Goal: Task Accomplishment & Management: Use online tool/utility

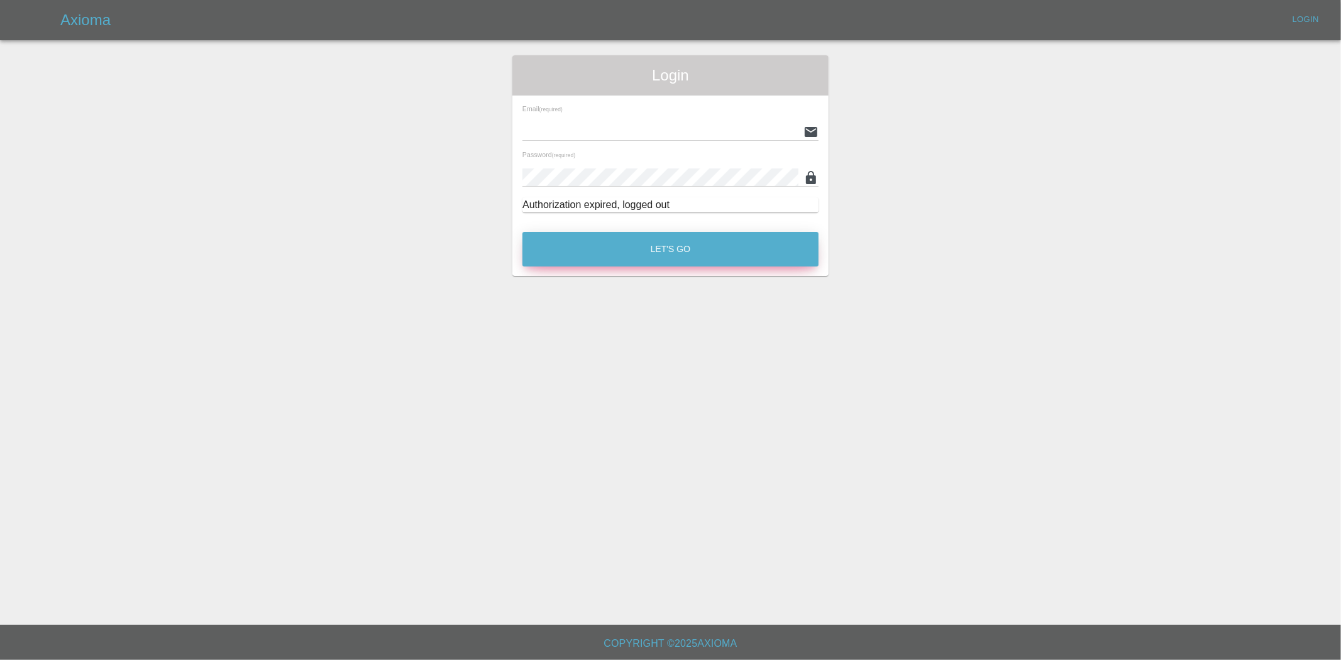
type input "[PERSON_NAME][EMAIL_ADDRESS][PERSON_NAME][DOMAIN_NAME]"
click at [589, 254] on button "Let's Go" at bounding box center [670, 249] width 296 height 35
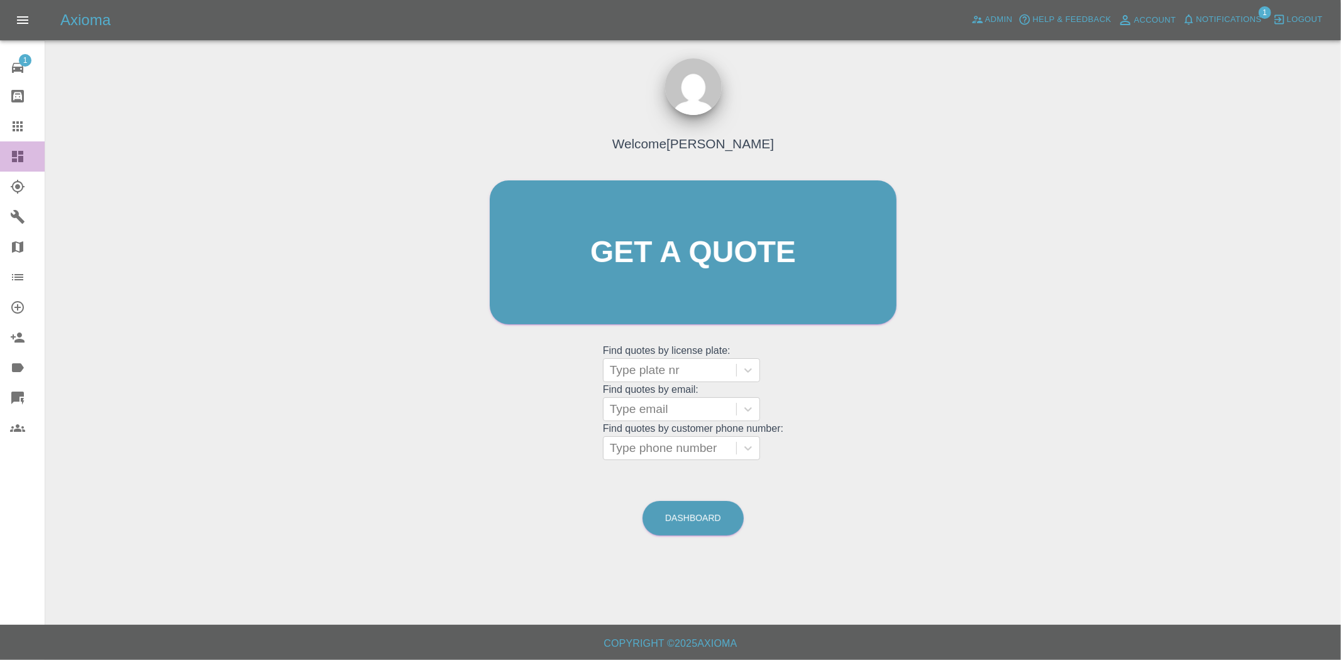
click at [16, 154] on icon at bounding box center [17, 156] width 11 height 11
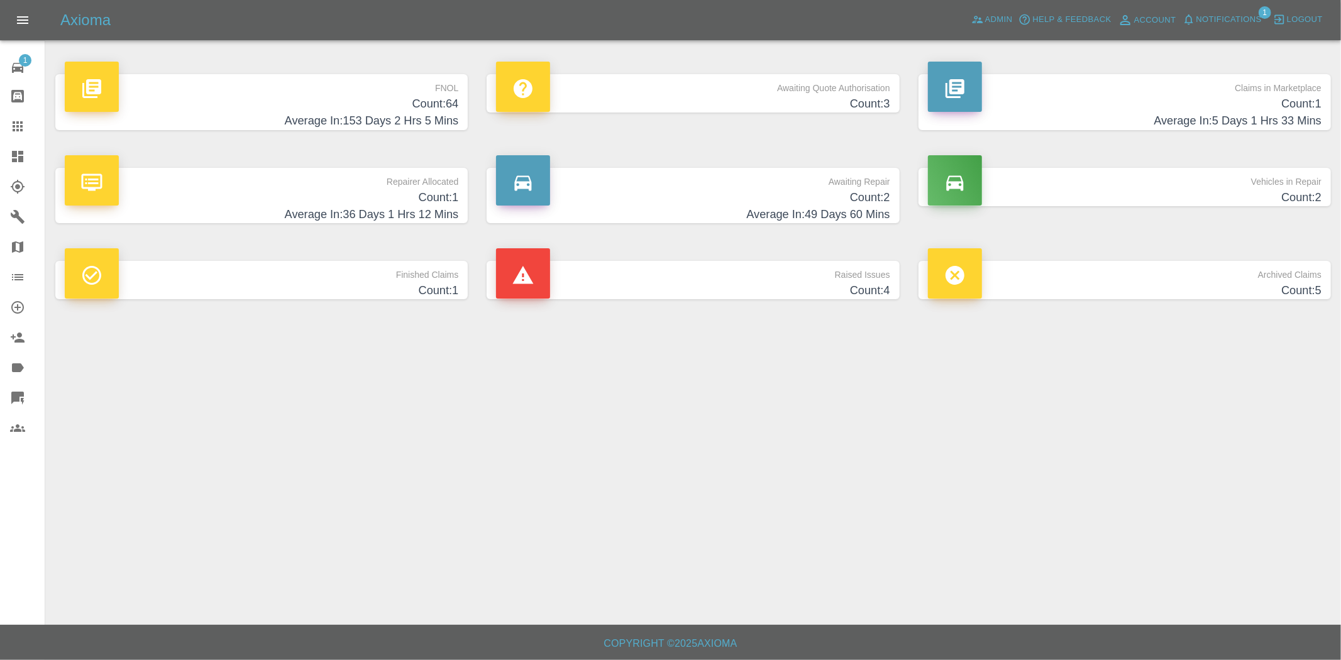
click at [387, 106] on h4 "Count: 64" at bounding box center [262, 104] width 394 height 17
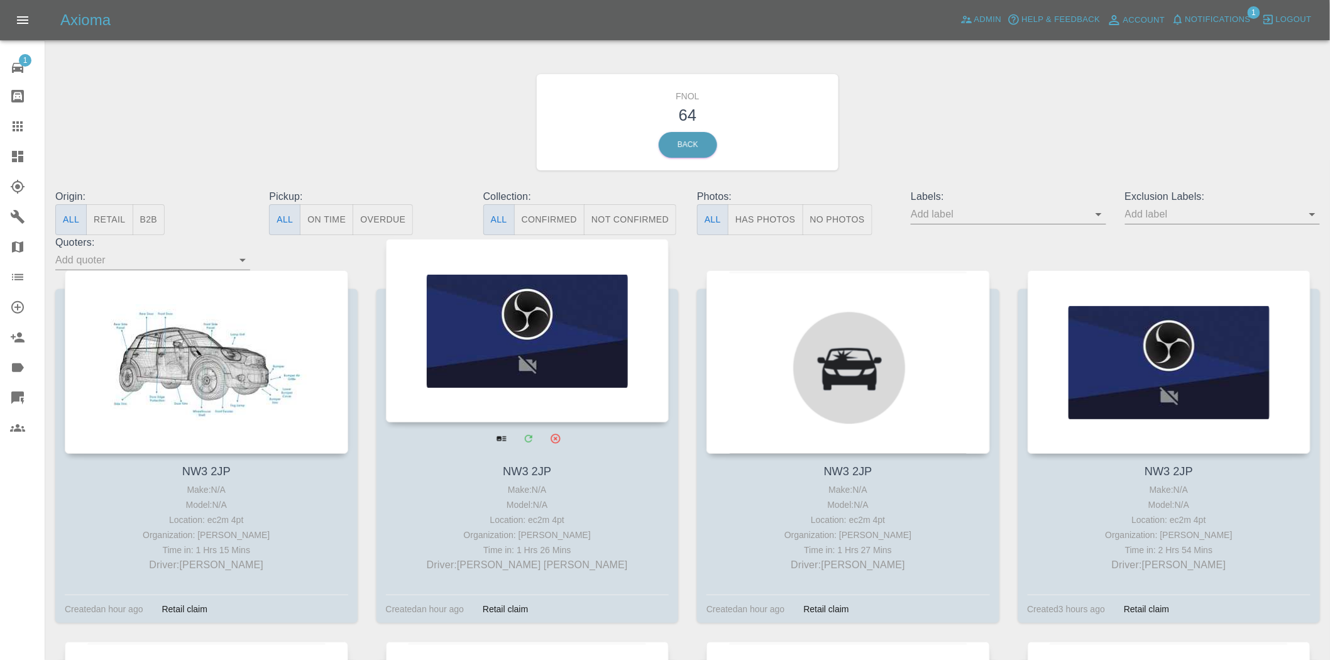
click at [489, 343] on div at bounding box center [528, 331] width 284 height 184
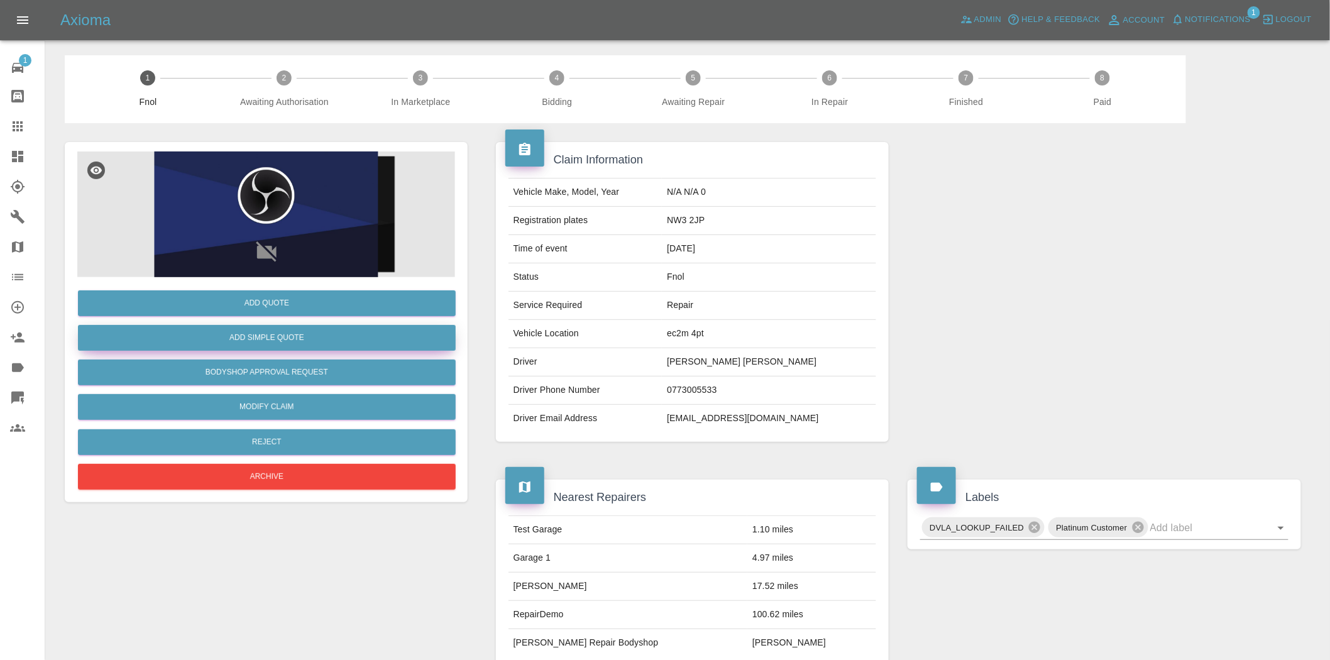
click at [367, 339] on button "Add Simple Quote" at bounding box center [267, 338] width 378 height 26
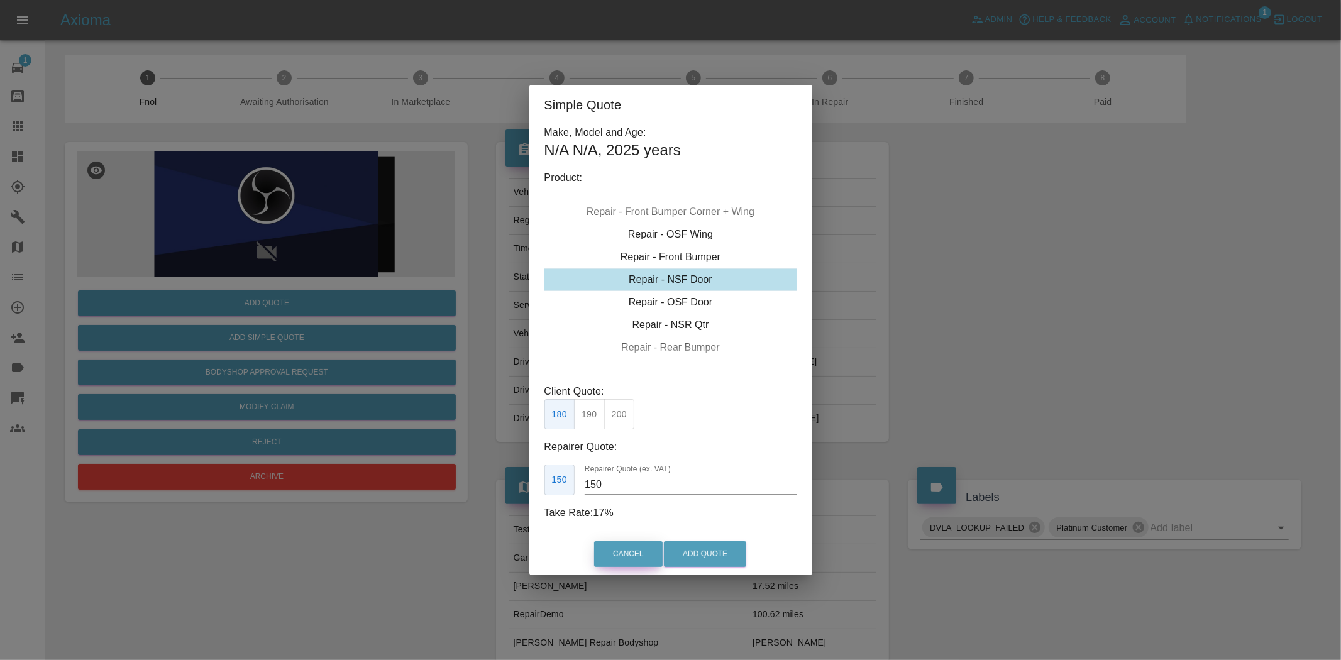
click at [607, 548] on button "Cancel" at bounding box center [628, 554] width 69 height 26
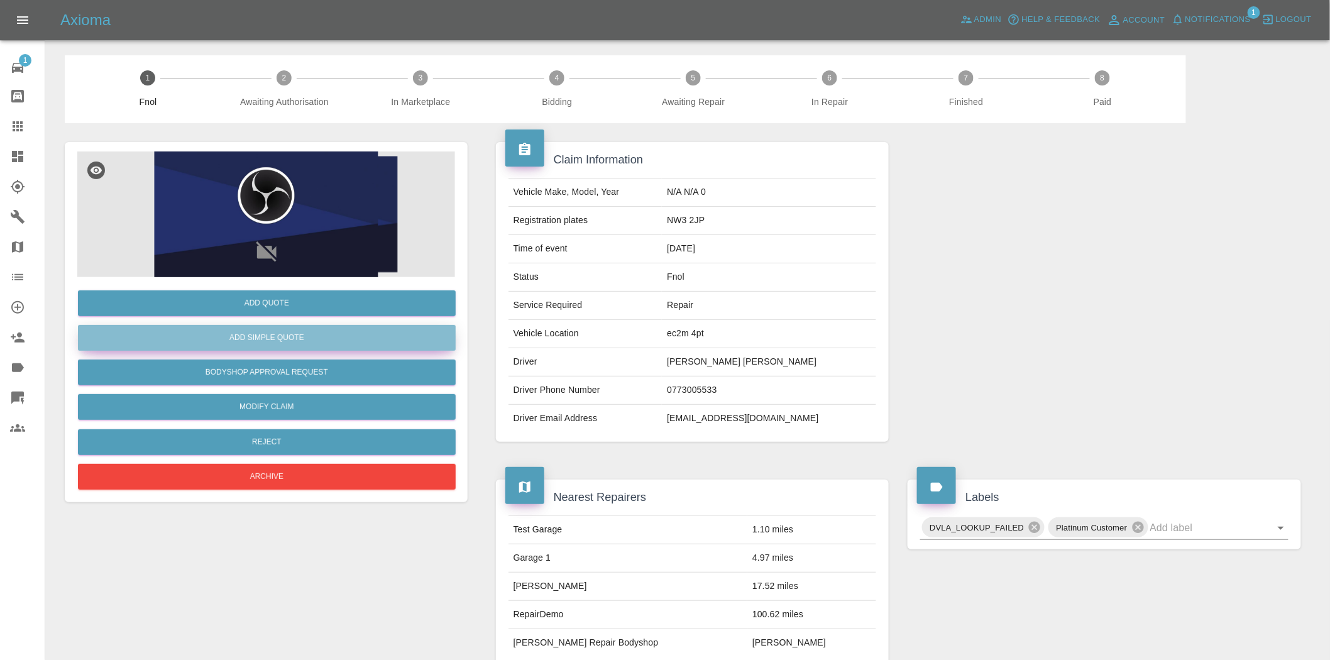
click at [340, 337] on button "Add Simple Quote" at bounding box center [267, 338] width 378 height 26
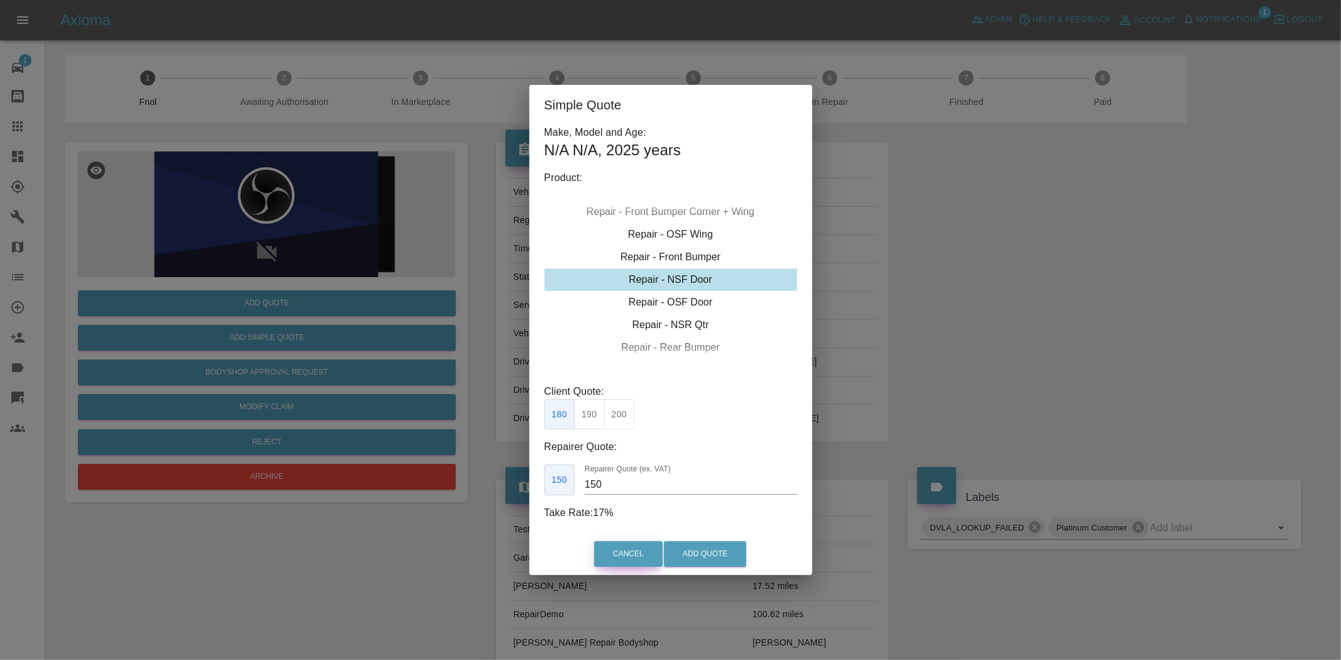
click at [629, 564] on button "Cancel" at bounding box center [628, 554] width 69 height 26
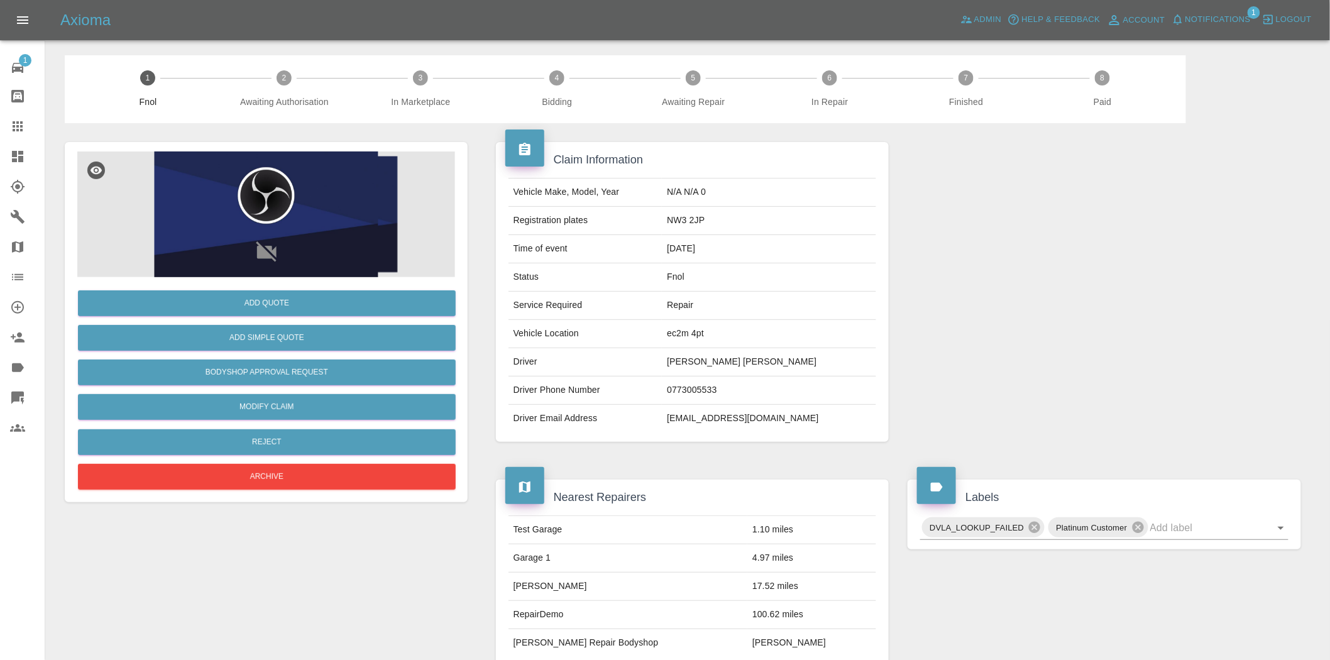
click at [2, 389] on link "Quick Quote" at bounding box center [22, 398] width 45 height 30
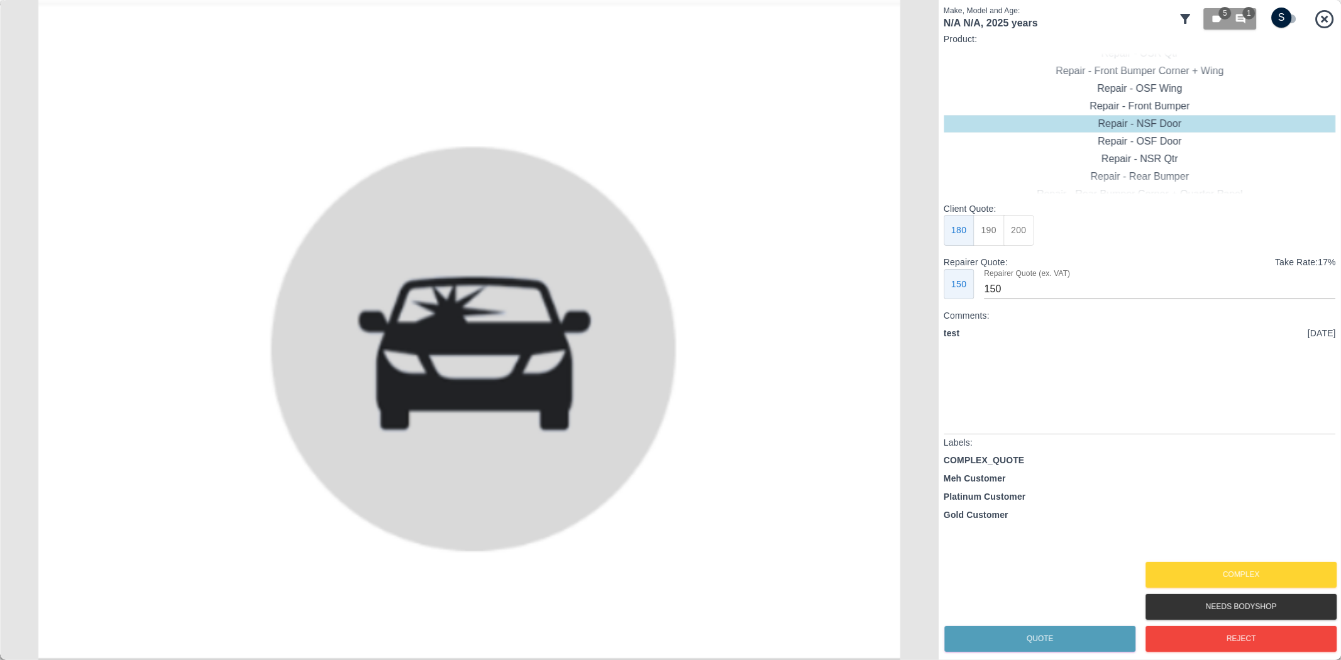
click at [1284, 19] on input "checkbox" at bounding box center [1282, 18] width 60 height 20
checkbox input "true"
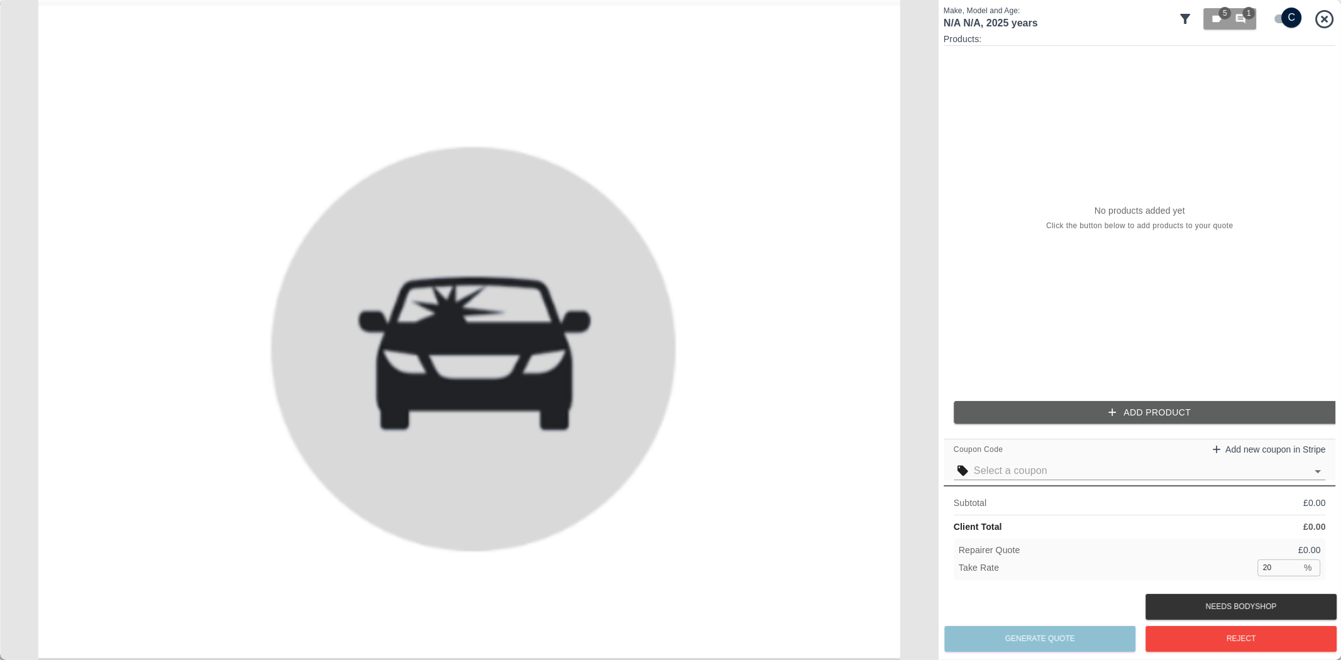
click at [1132, 401] on button "Add Product" at bounding box center [1150, 412] width 392 height 23
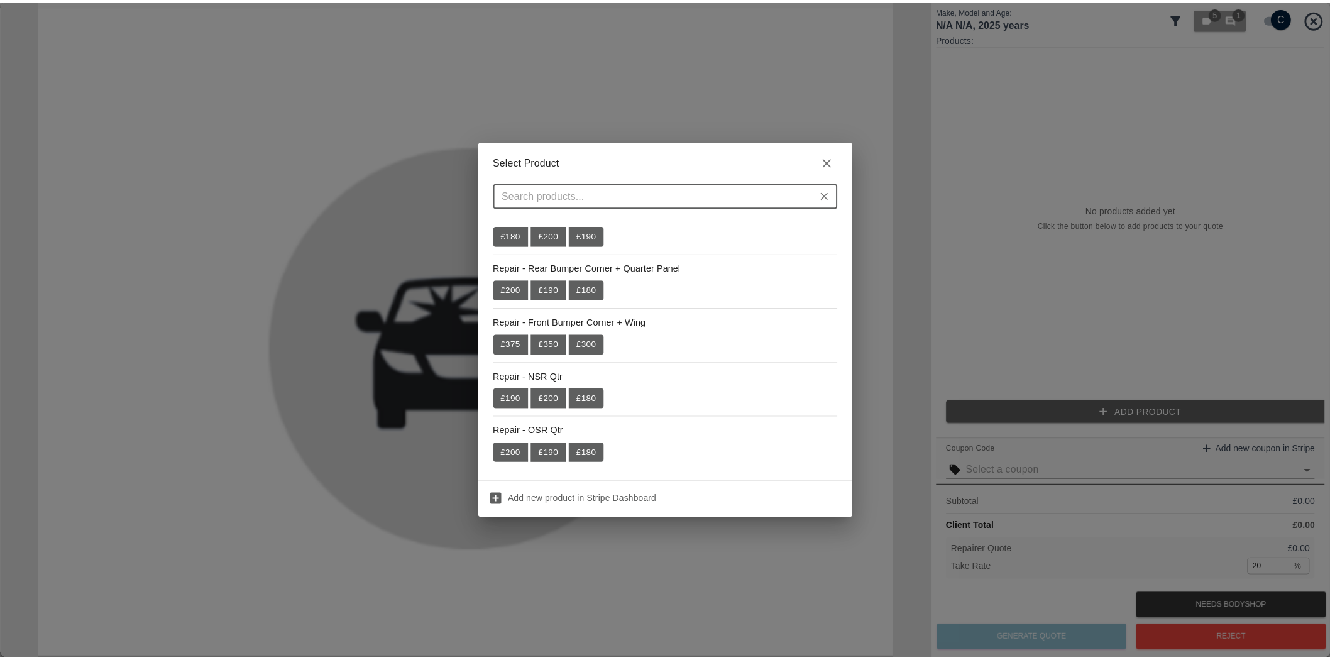
scroll to position [140, 0]
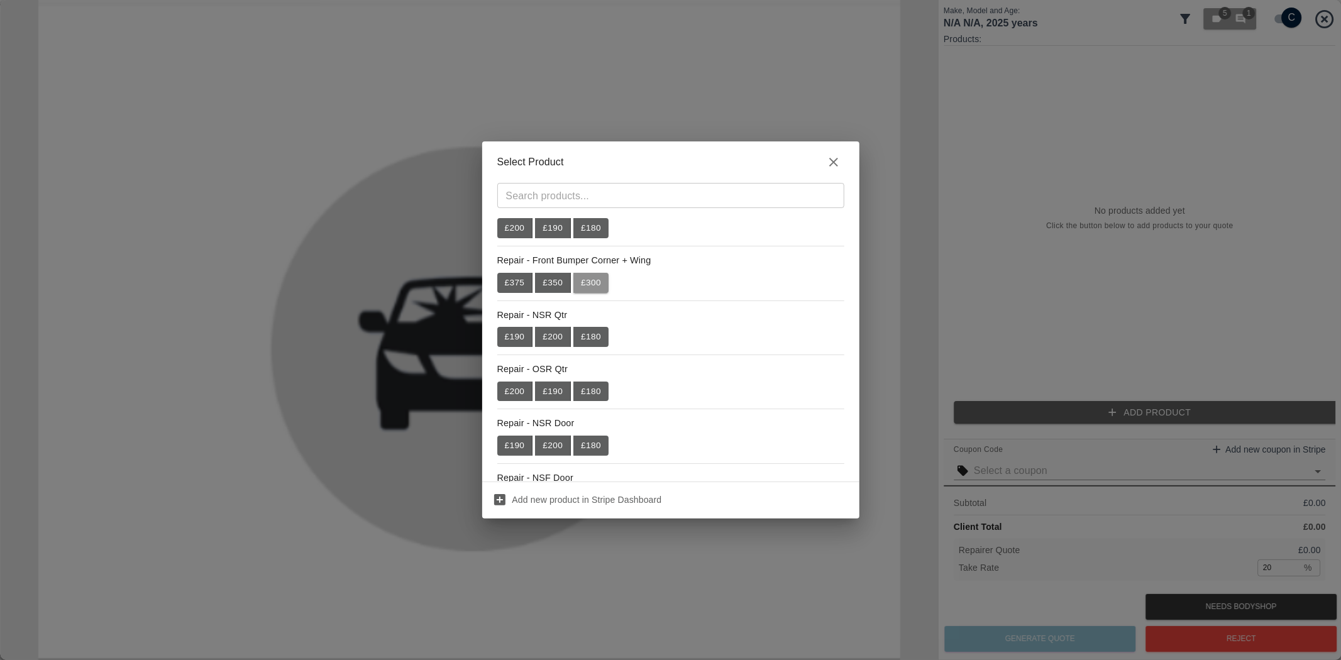
click at [605, 286] on button "£ 300" at bounding box center [590, 283] width 35 height 20
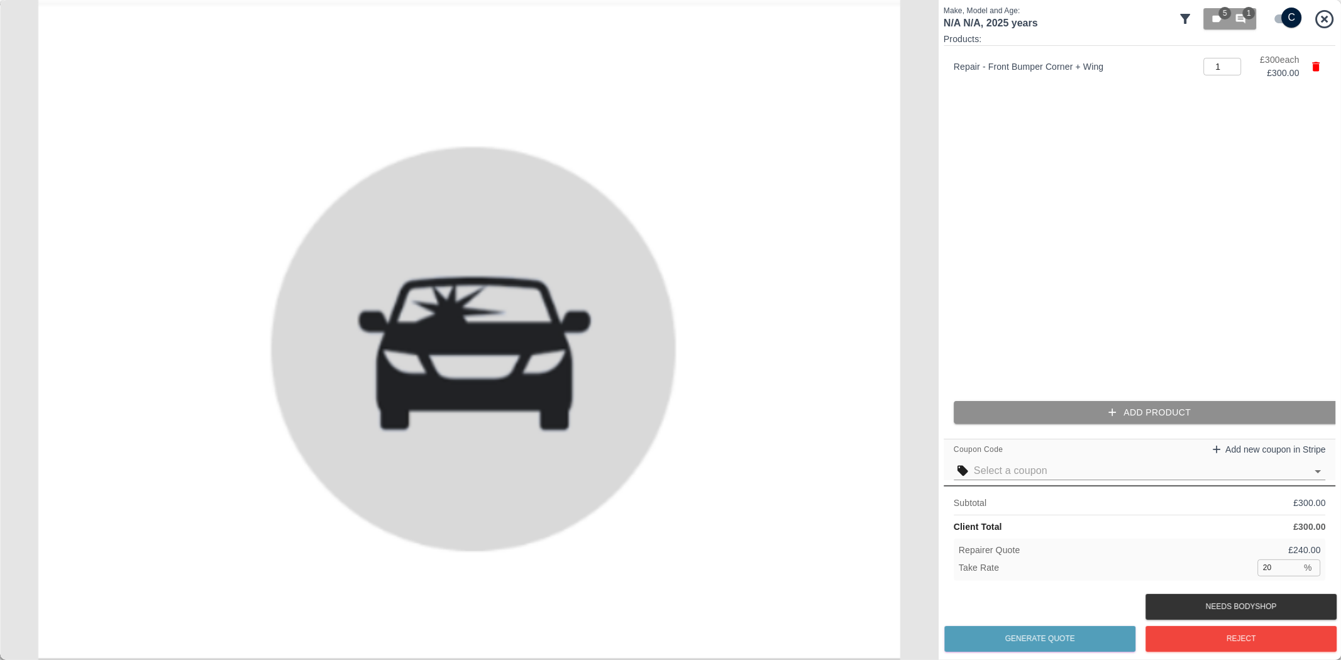
click at [1138, 405] on button "Add Product" at bounding box center [1150, 412] width 392 height 23
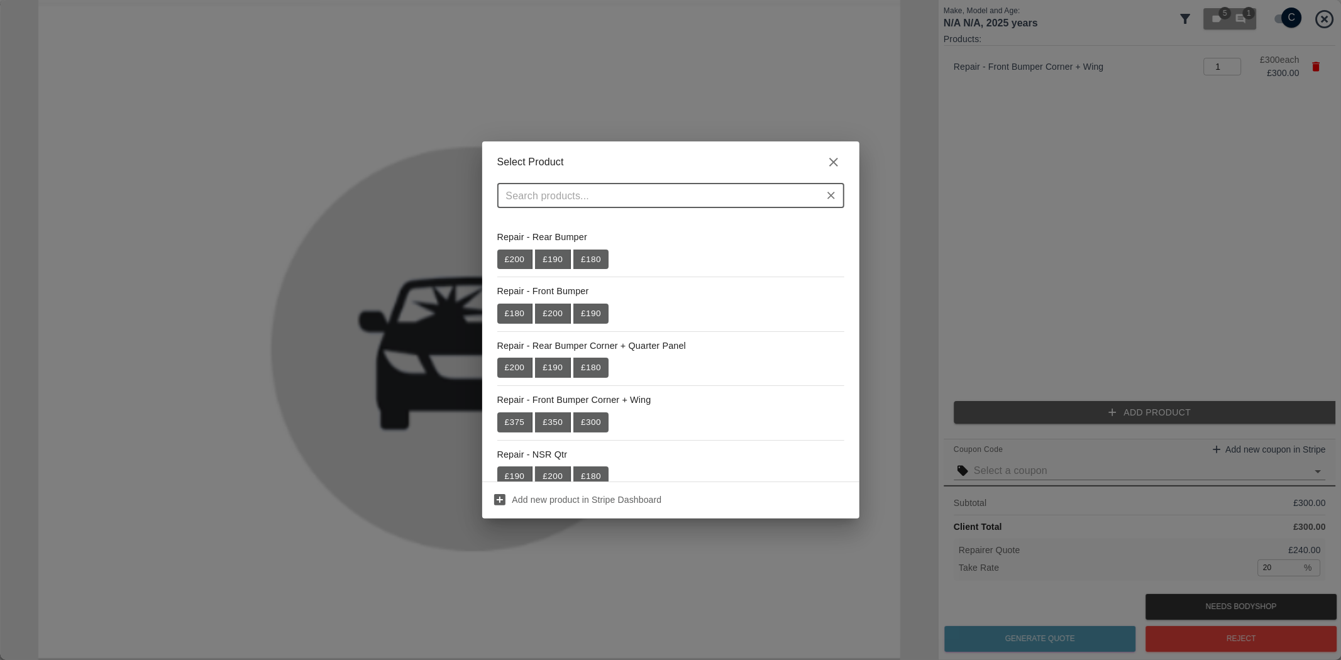
click at [548, 475] on button "£ 200" at bounding box center [553, 476] width 36 height 20
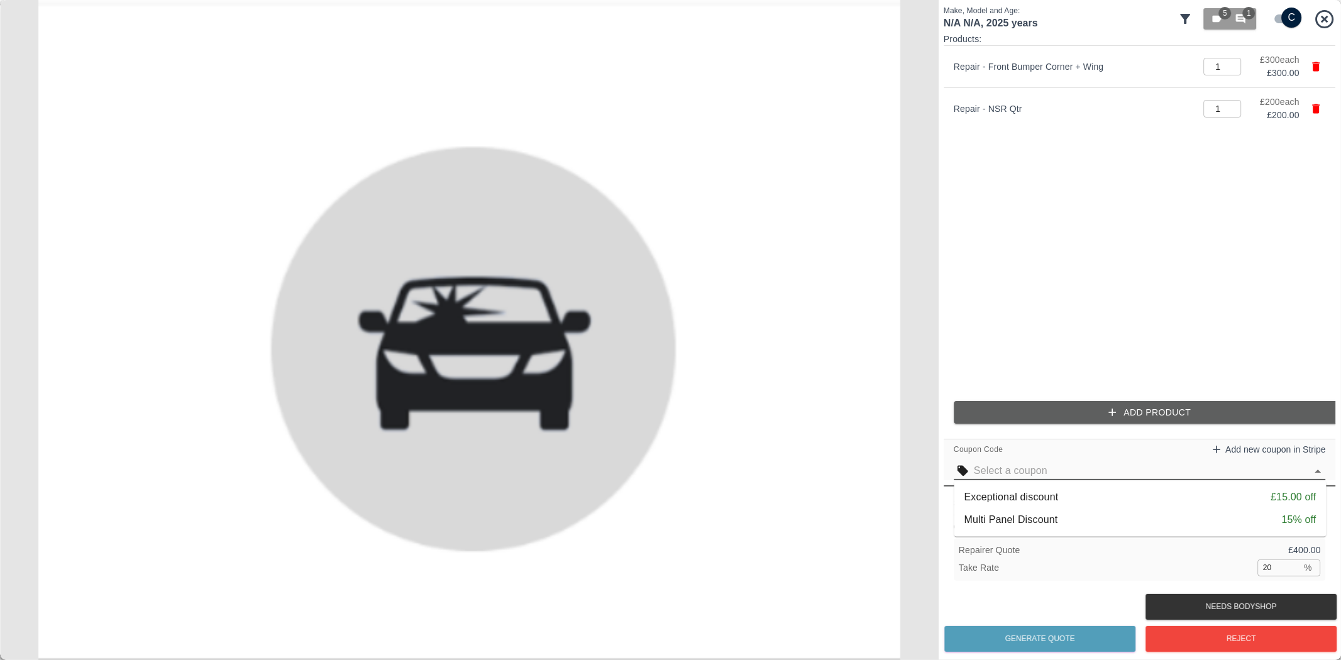
click at [1111, 464] on input "text" at bounding box center [1140, 471] width 333 height 18
click at [1321, 21] on icon at bounding box center [1325, 19] width 22 height 22
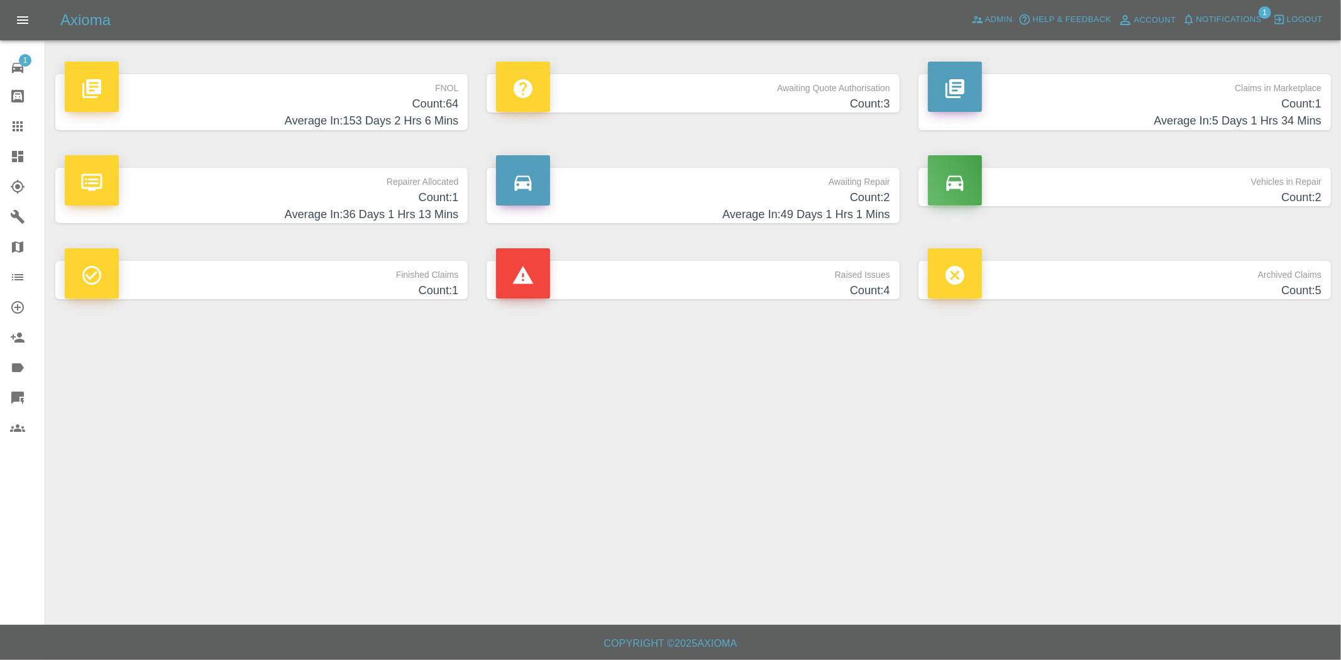
click at [438, 86] on p "FNOL" at bounding box center [262, 84] width 394 height 21
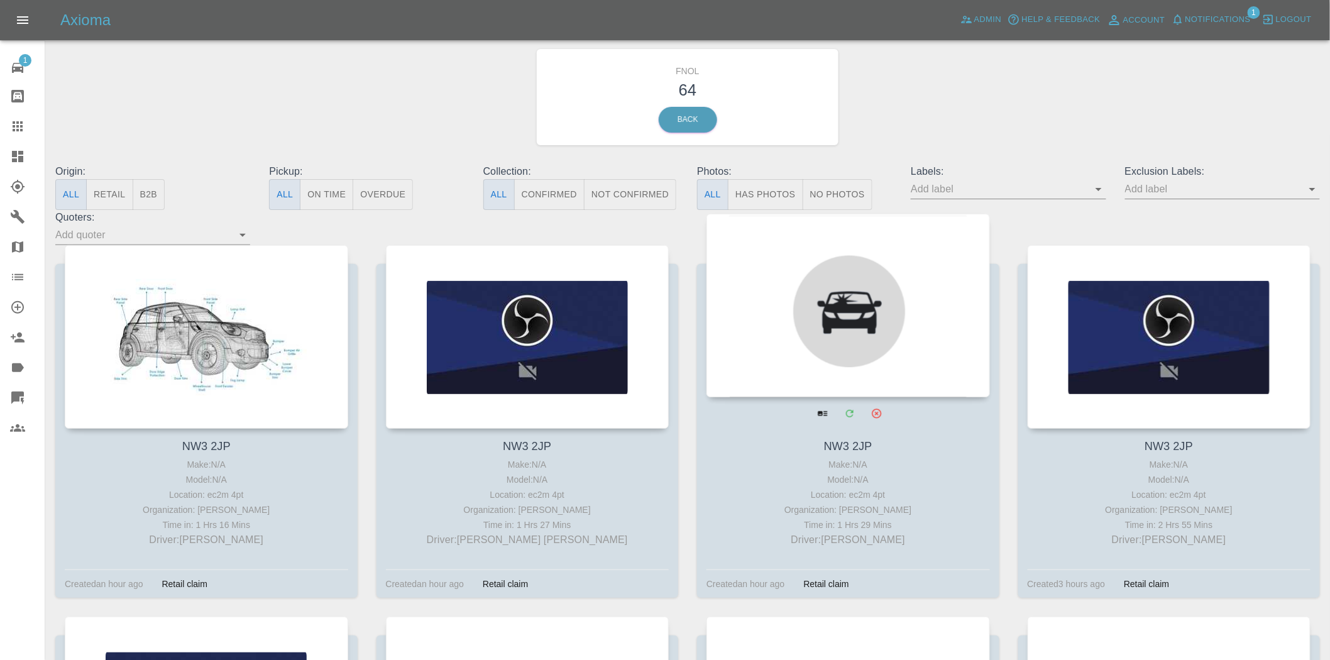
scroll to position [70, 0]
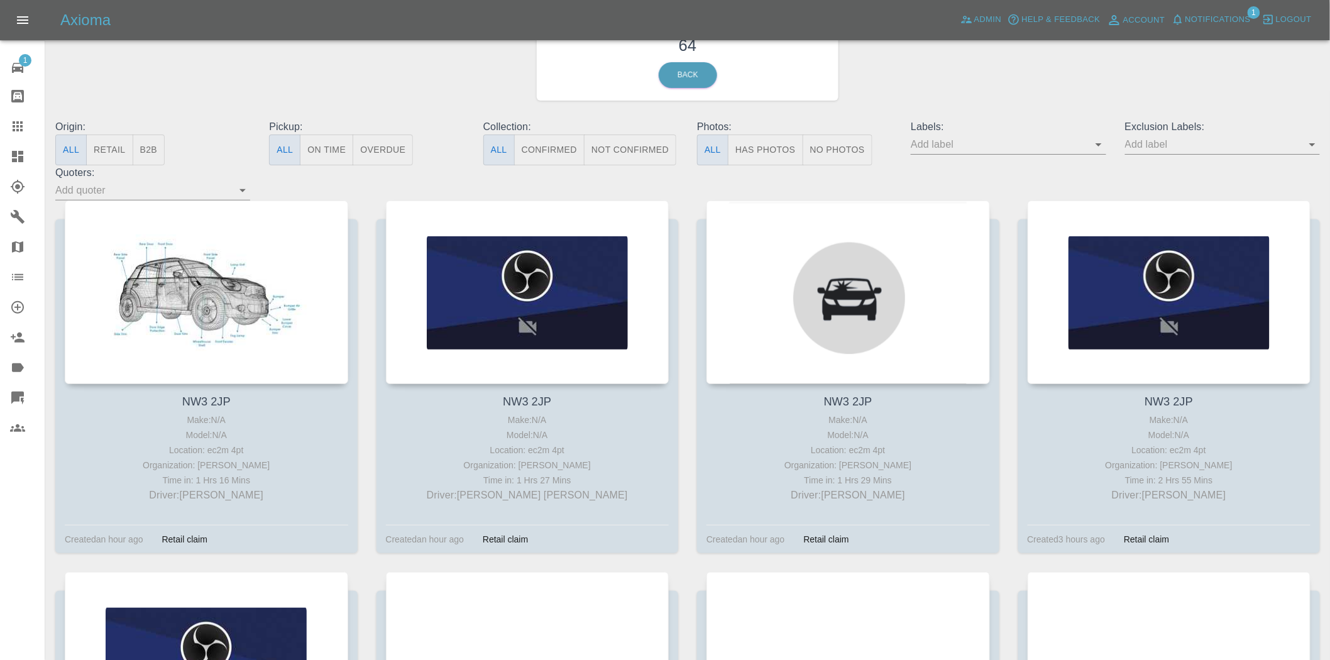
click at [21, 398] on icon at bounding box center [23, 401] width 4 height 7
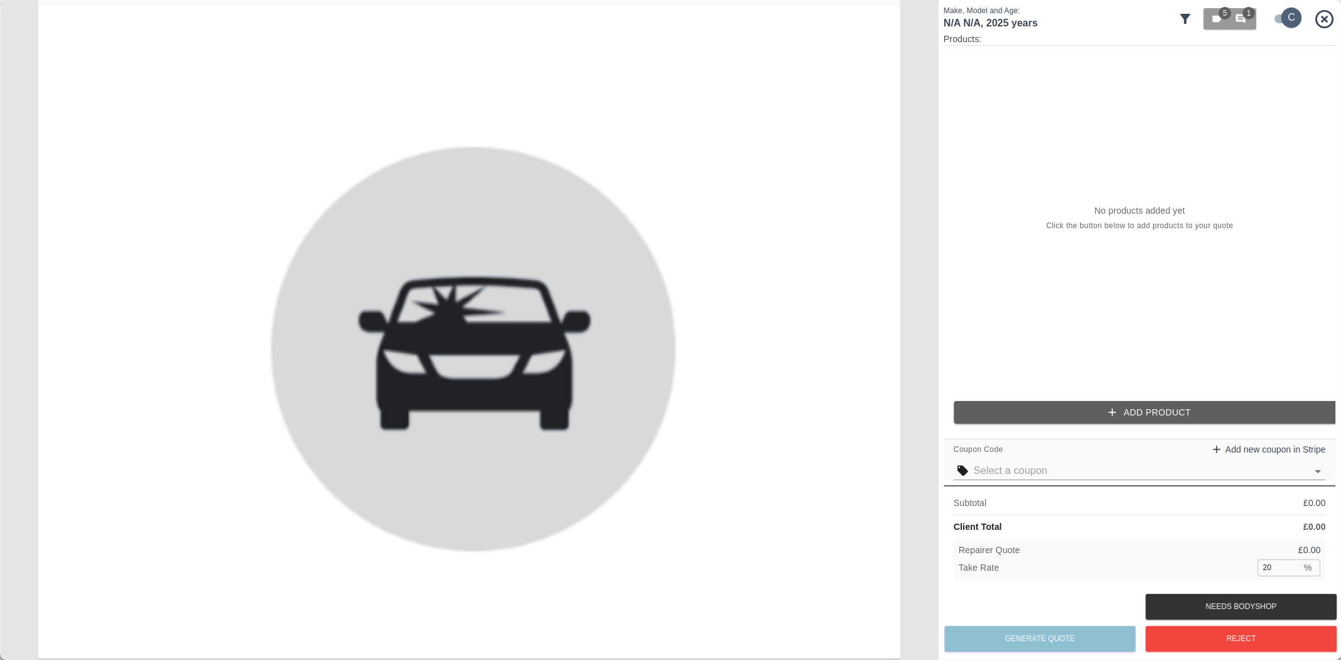
click at [1275, 21] on input "checkbox" at bounding box center [1292, 18] width 60 height 20
checkbox input "false"
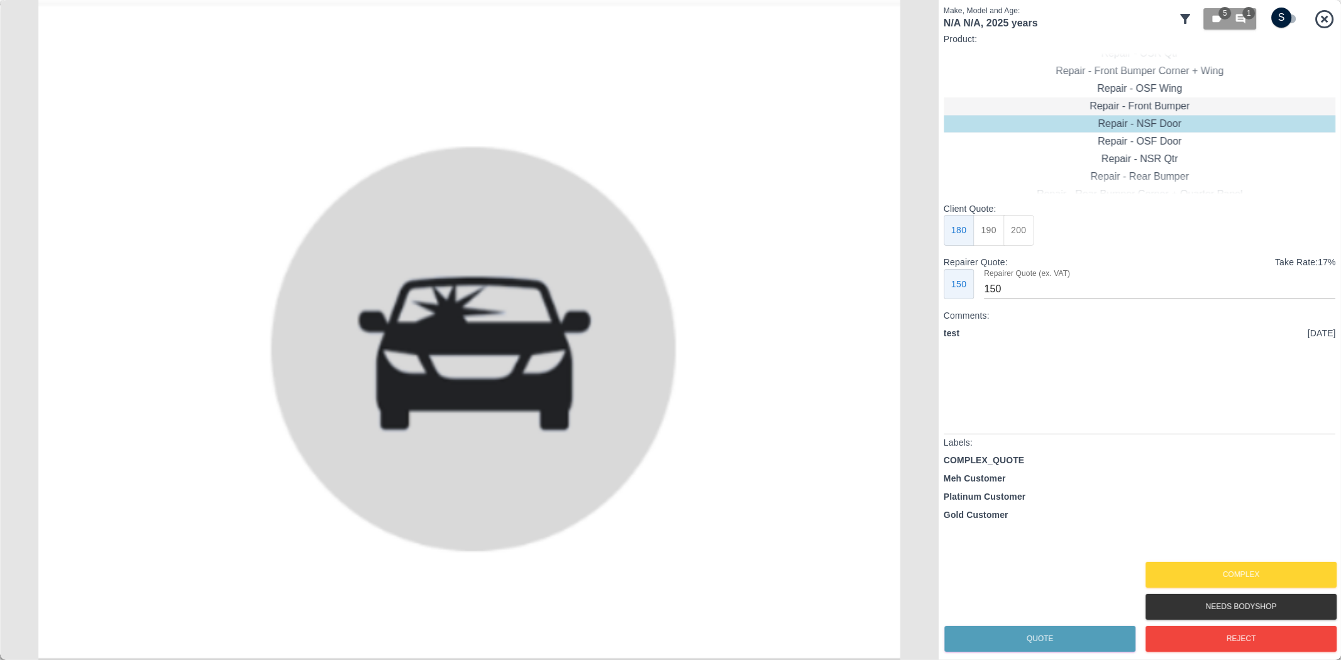
click at [1171, 98] on div "Repair - Front Bumper" at bounding box center [1140, 106] width 392 height 18
drag, startPoint x: 1153, startPoint y: 118, endPoint x: 1120, endPoint y: 137, distance: 38.1
click at [1152, 118] on div "Repair - Front Bumper" at bounding box center [1140, 124] width 392 height 18
click at [1153, 111] on div "Repair - OSF Wing" at bounding box center [1140, 106] width 392 height 18
type input "80"
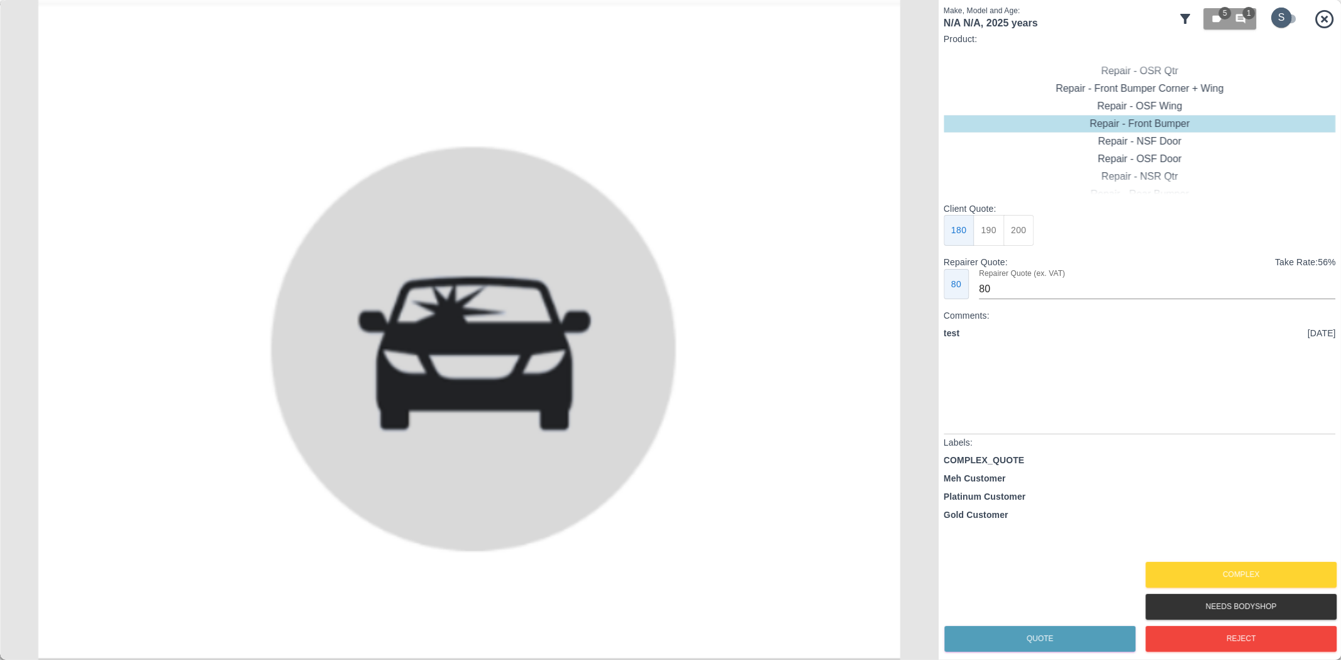
click at [1281, 19] on input "checkbox" at bounding box center [1282, 18] width 60 height 20
checkbox input "true"
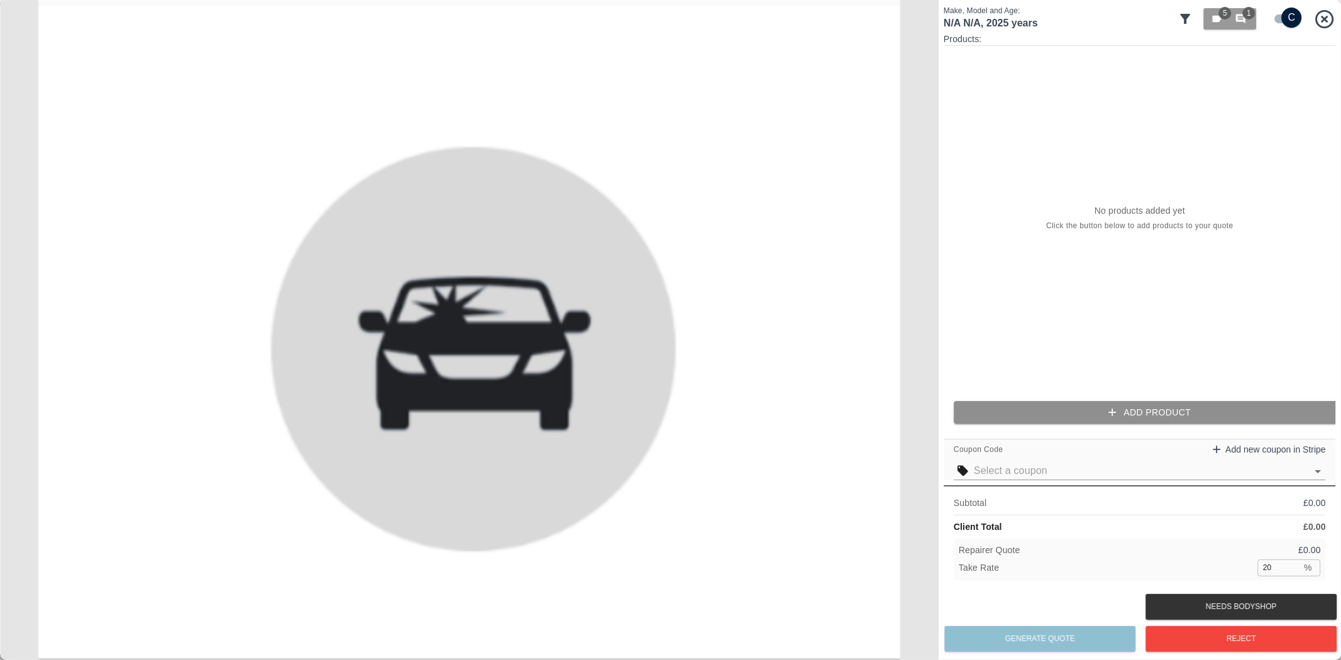
click at [1189, 414] on button "Add Product" at bounding box center [1150, 412] width 392 height 23
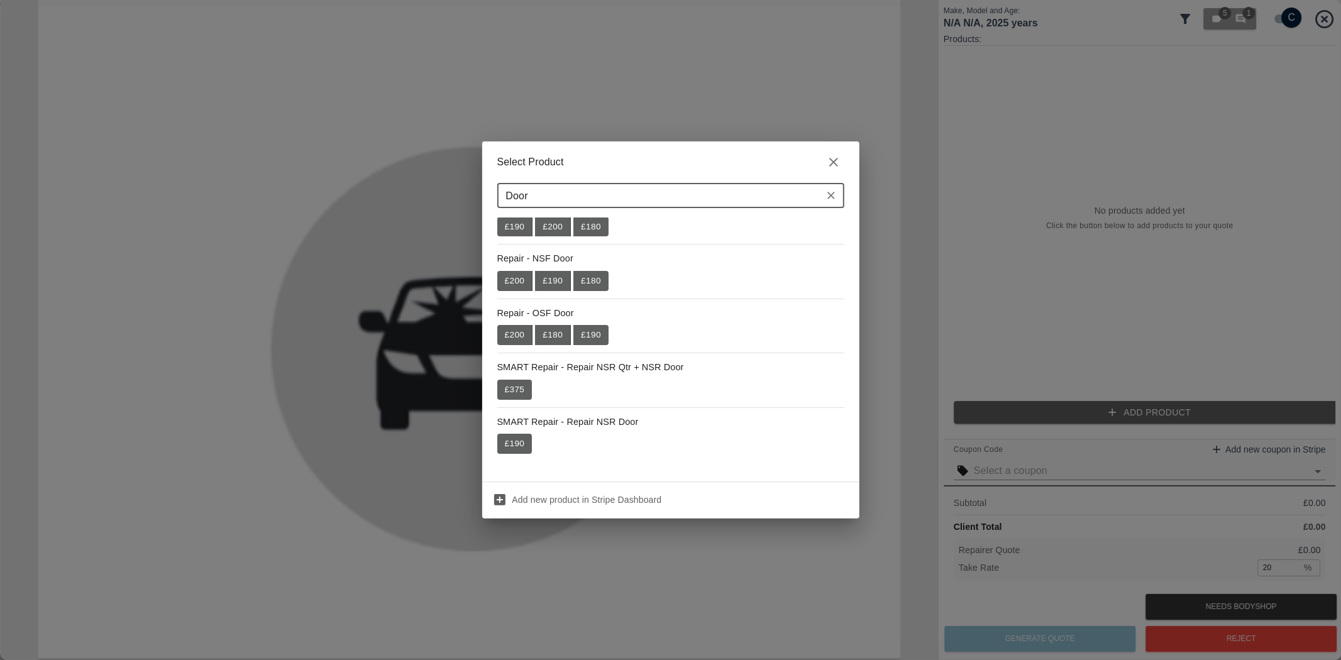
scroll to position [33, 0]
type input "Door"
click at [592, 280] on button "£ 180" at bounding box center [590, 281] width 35 height 20
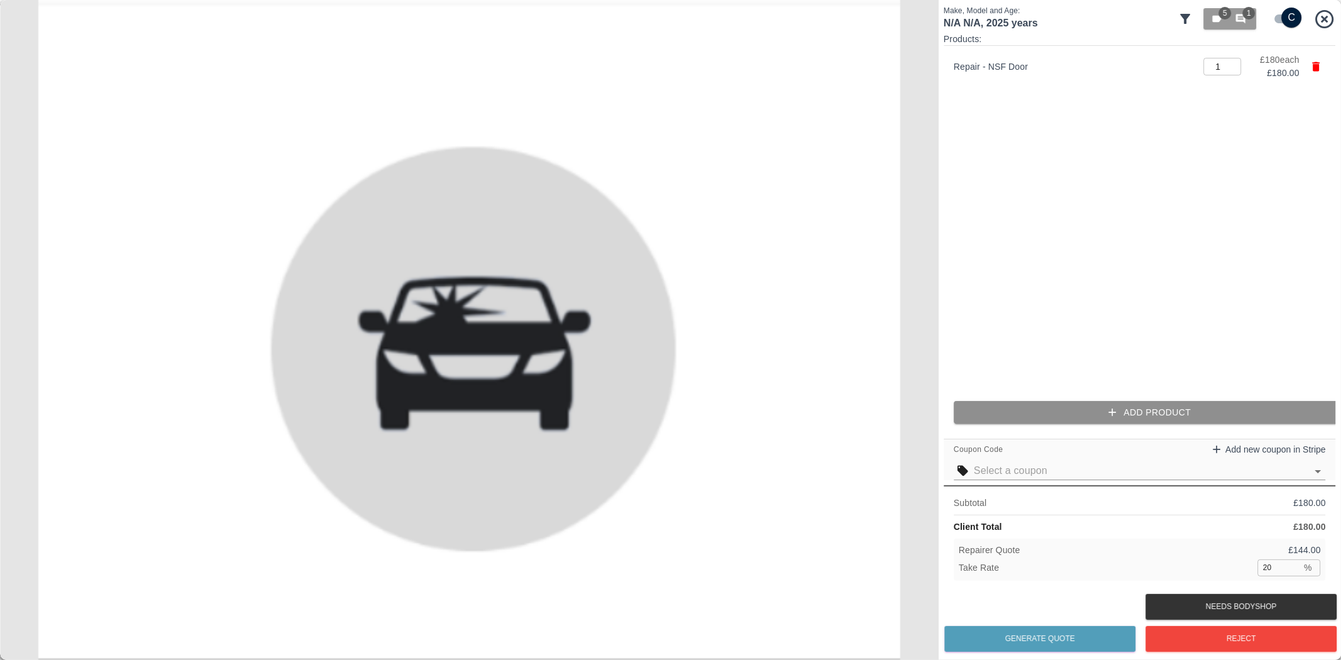
click at [1110, 421] on button "Add Product" at bounding box center [1150, 412] width 392 height 23
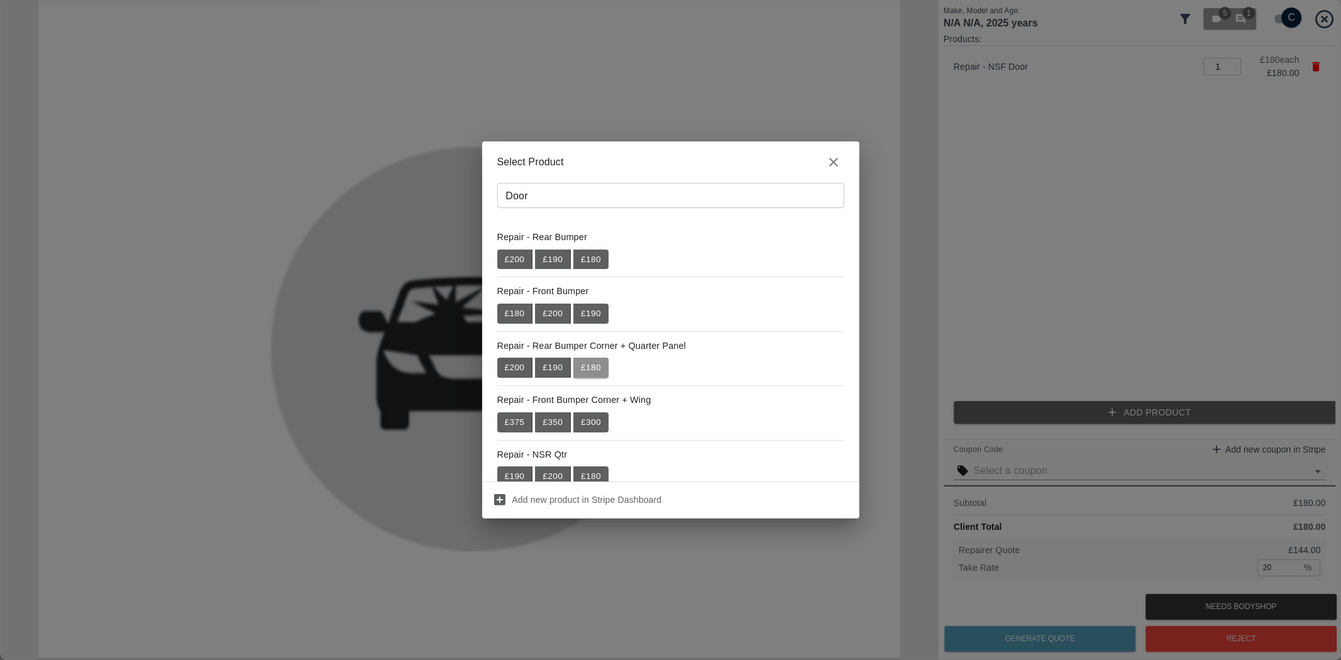
click at [582, 372] on button "£ 180" at bounding box center [590, 368] width 35 height 20
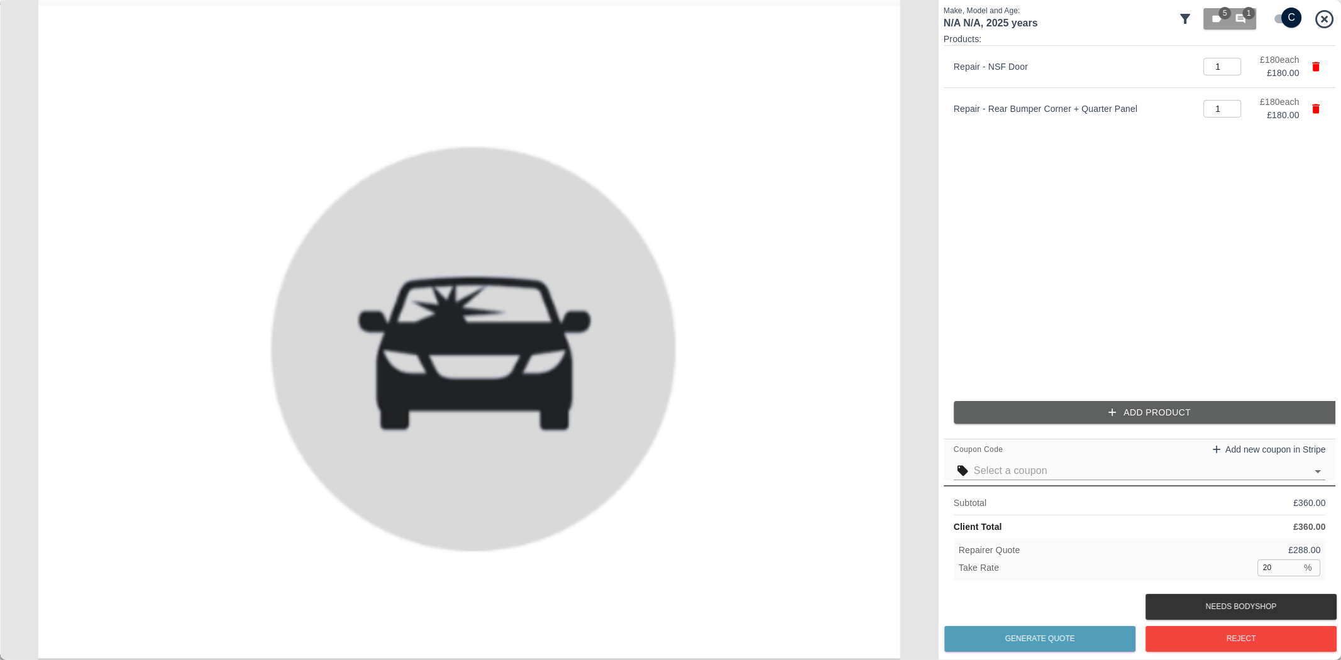
click at [1283, 470] on input "text" at bounding box center [1140, 471] width 333 height 18
click at [991, 502] on p "Exceptional discount" at bounding box center [1011, 497] width 94 height 15
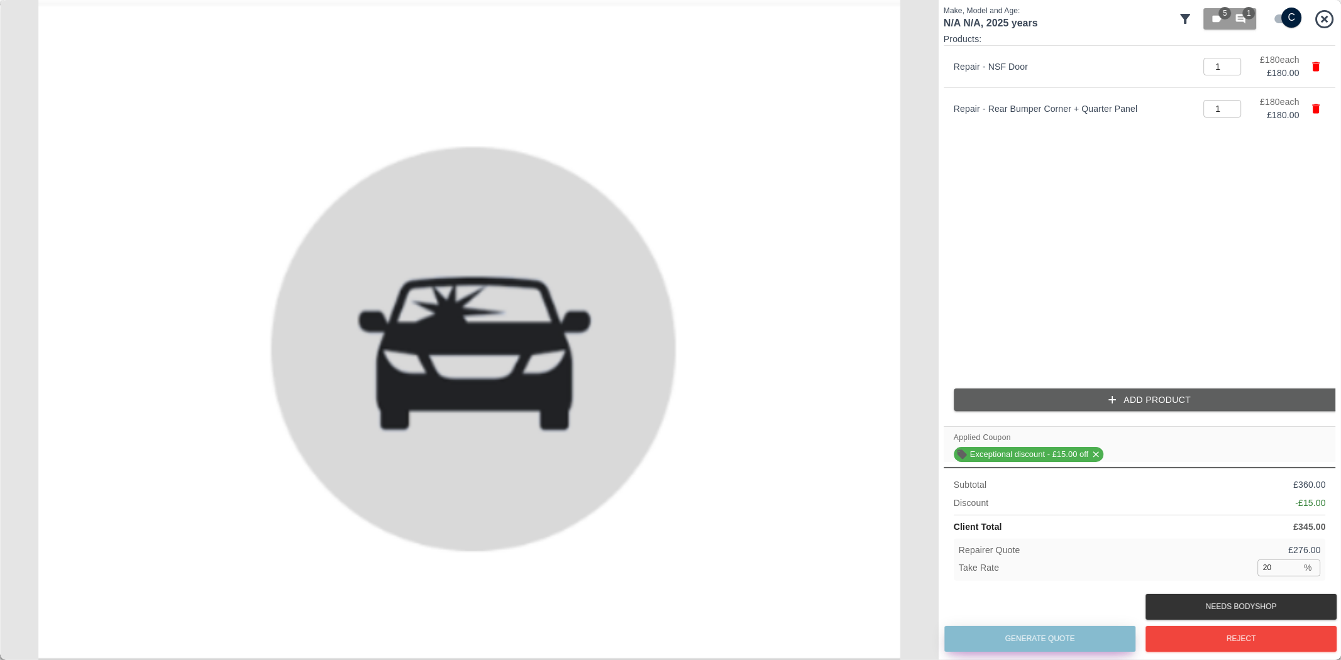
click at [1064, 632] on button "Generate Quote" at bounding box center [1039, 639] width 191 height 26
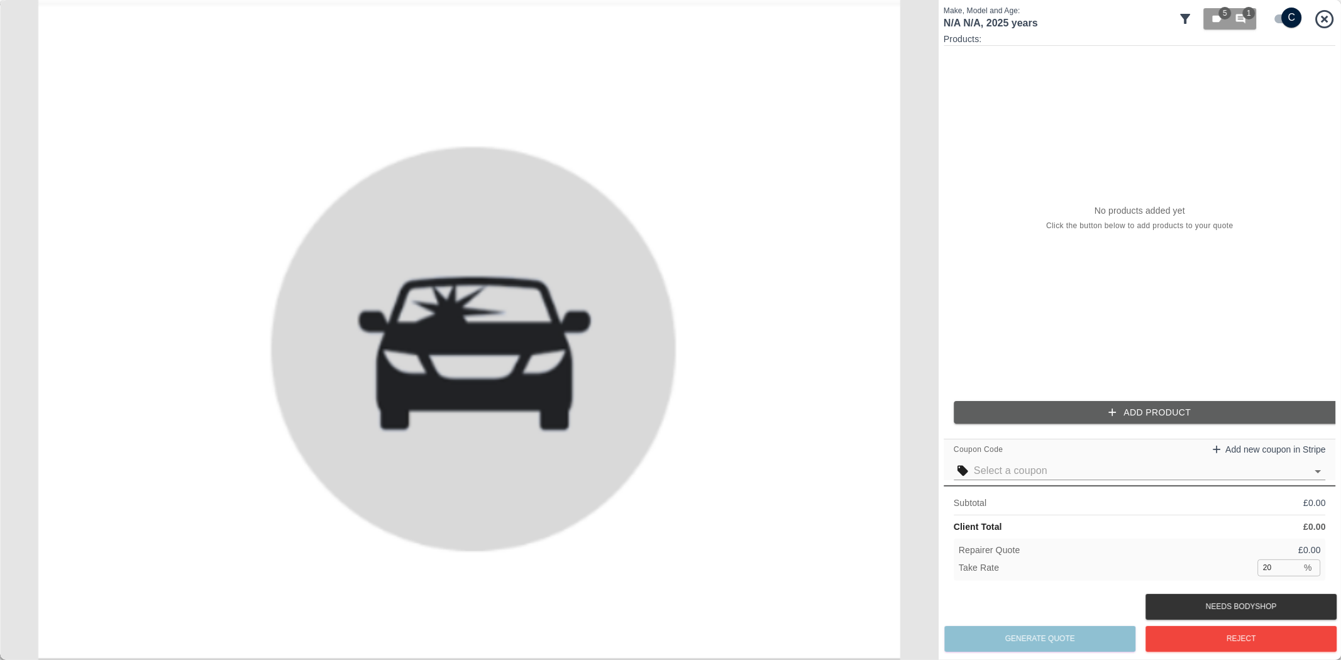
click at [1323, 17] on icon at bounding box center [1325, 18] width 18 height 18
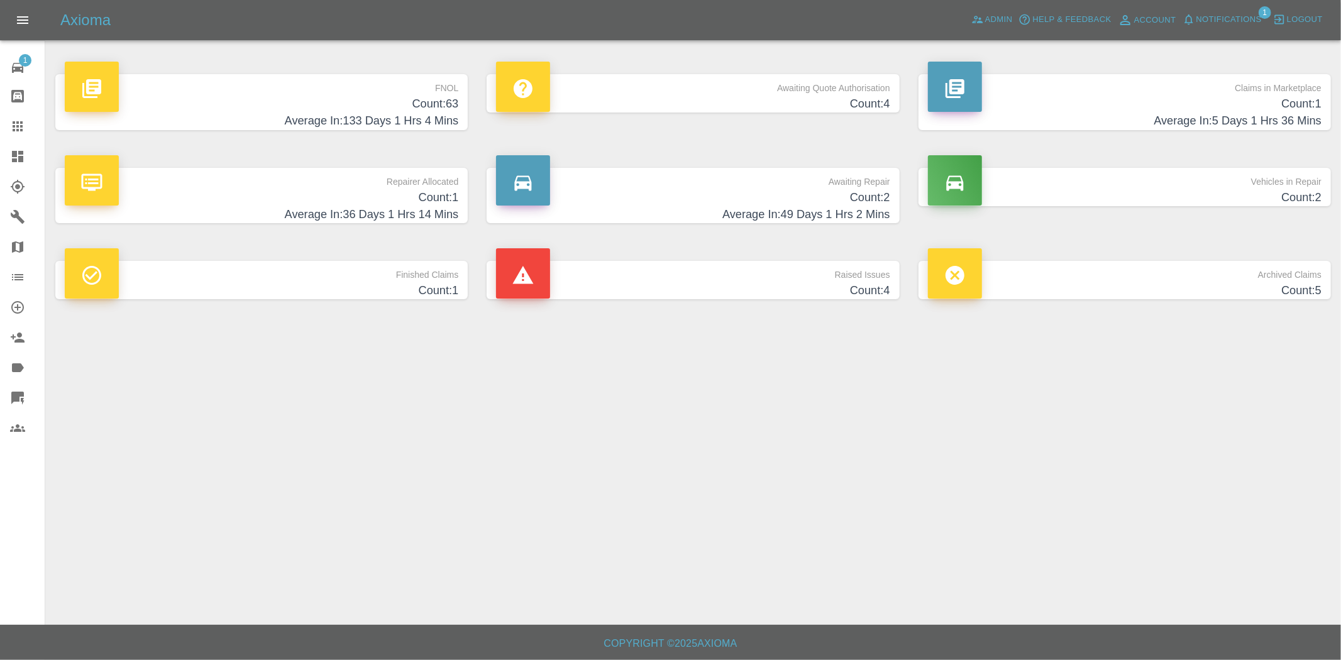
click at [262, 117] on h4 "Average In: 133 Days 1 Hrs 4 Mins" at bounding box center [262, 121] width 394 height 17
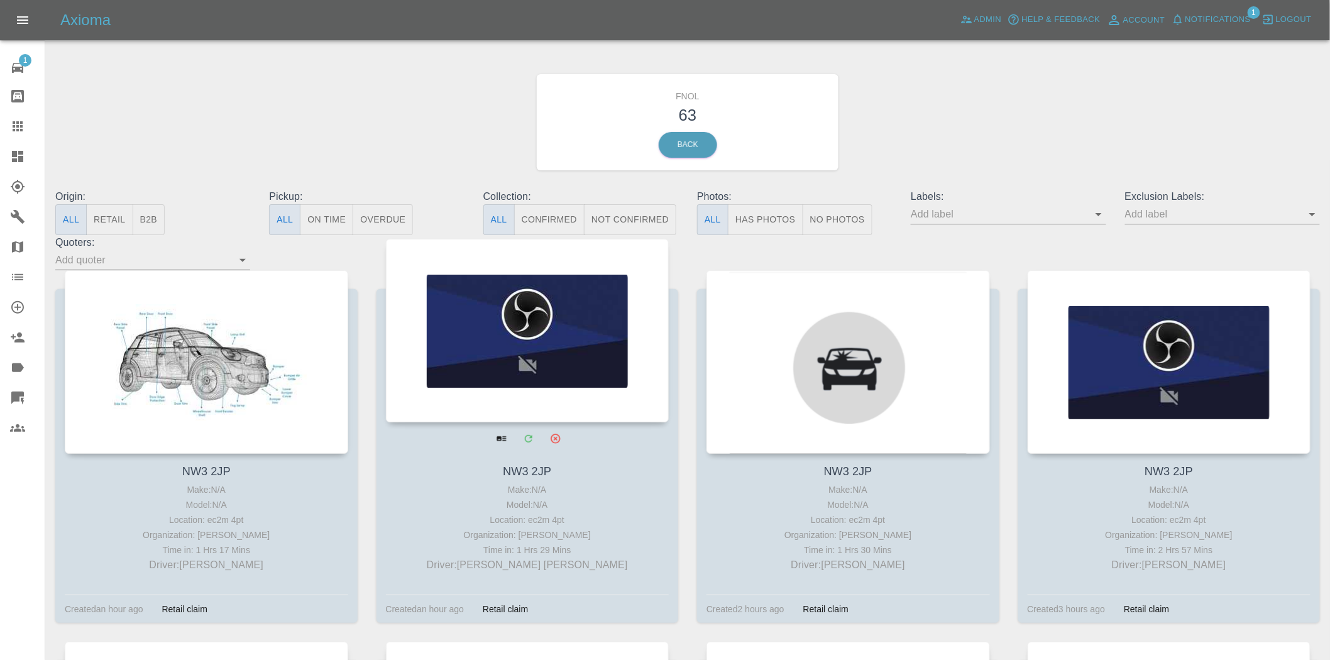
click at [524, 343] on div at bounding box center [528, 331] width 284 height 184
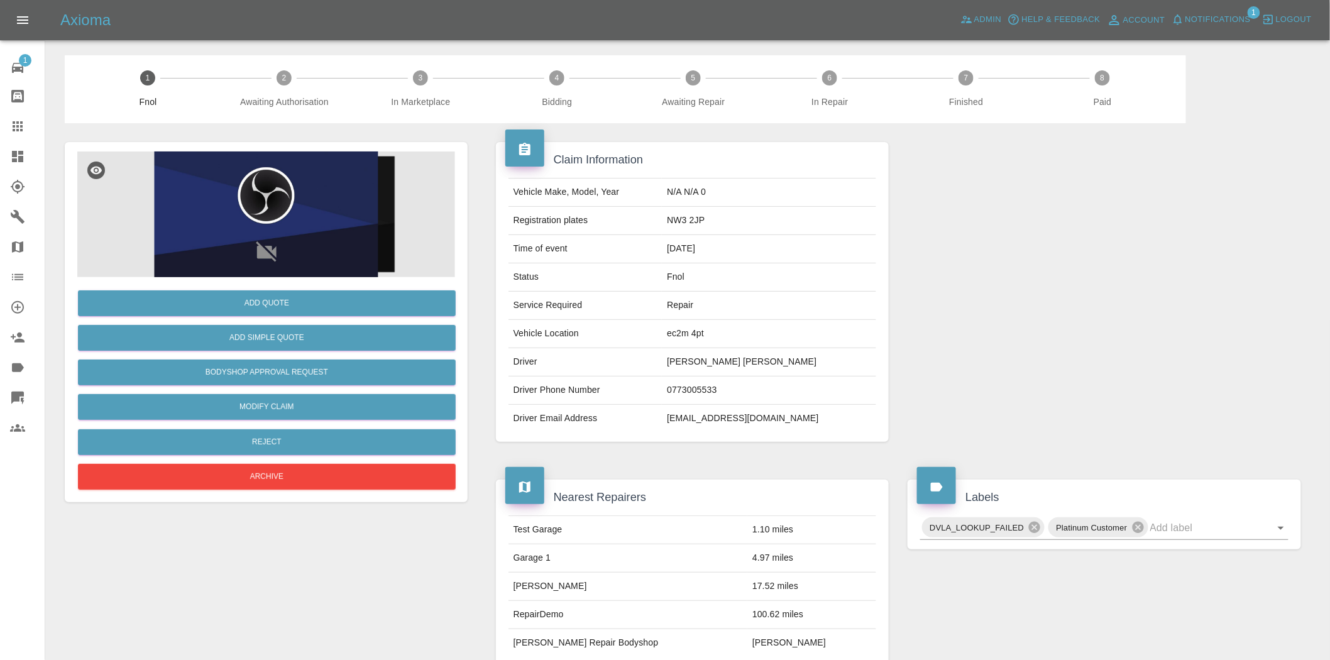
click at [16, 399] on icon at bounding box center [17, 398] width 13 height 13
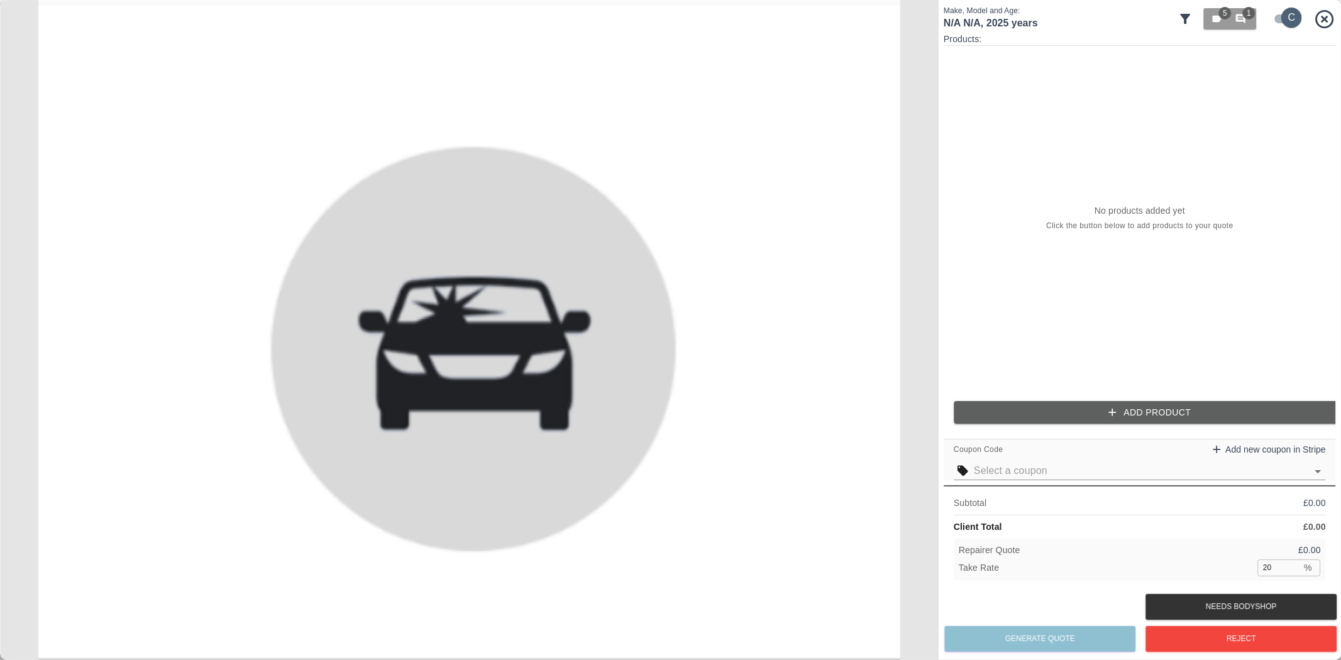
click at [1298, 19] on input "checkbox" at bounding box center [1292, 18] width 60 height 20
checkbox input "false"
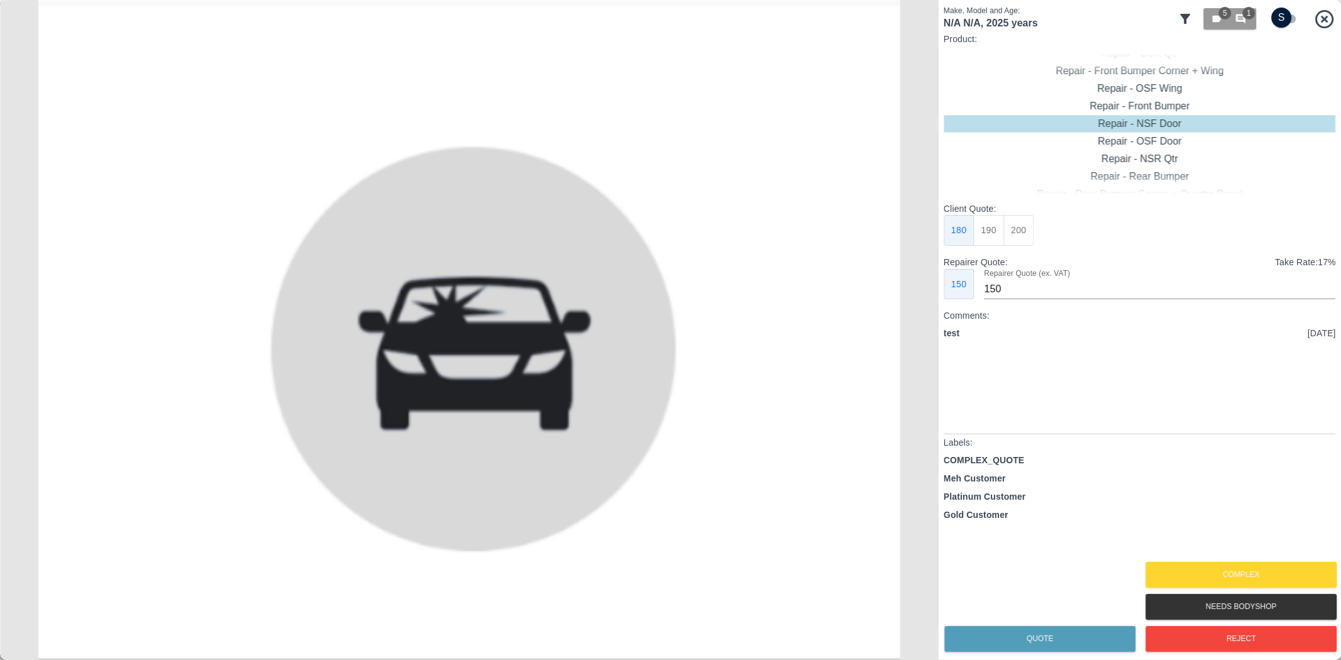
click at [1193, 19] on icon at bounding box center [1185, 18] width 15 height 15
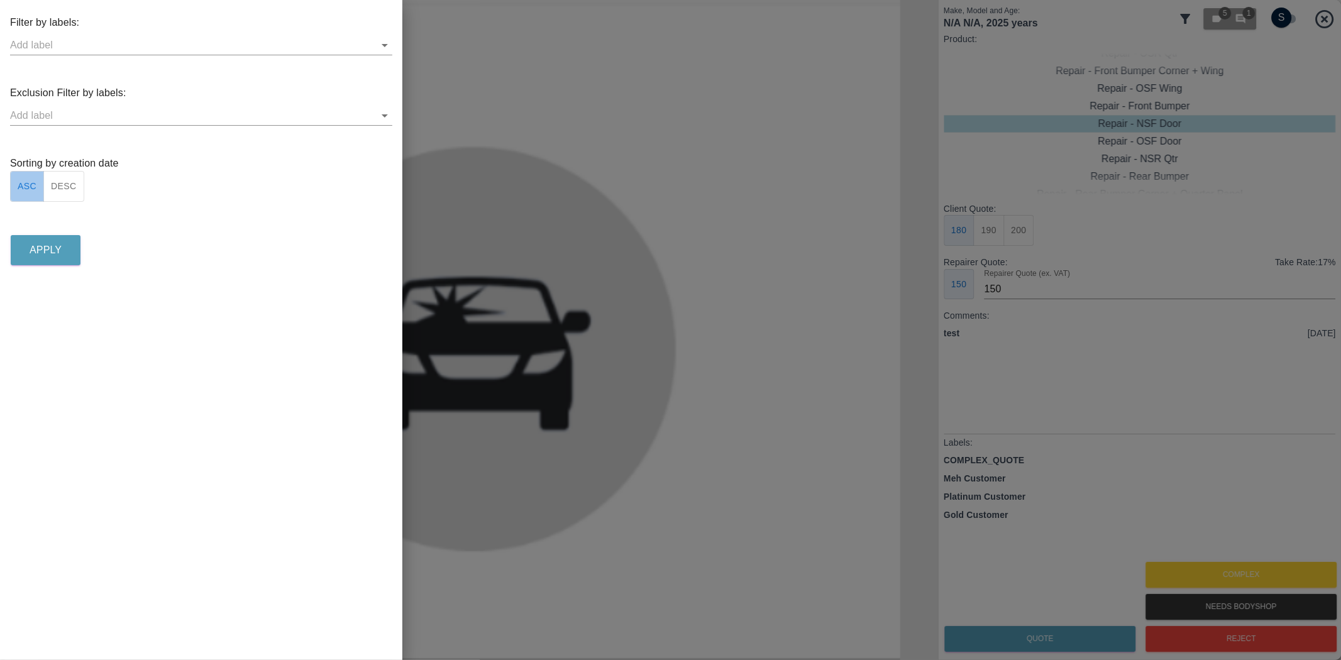
click at [28, 183] on button "ASC" at bounding box center [27, 186] width 34 height 31
click at [63, 192] on button "DESC" at bounding box center [63, 186] width 41 height 31
click at [55, 256] on p "Apply" at bounding box center [46, 250] width 32 height 15
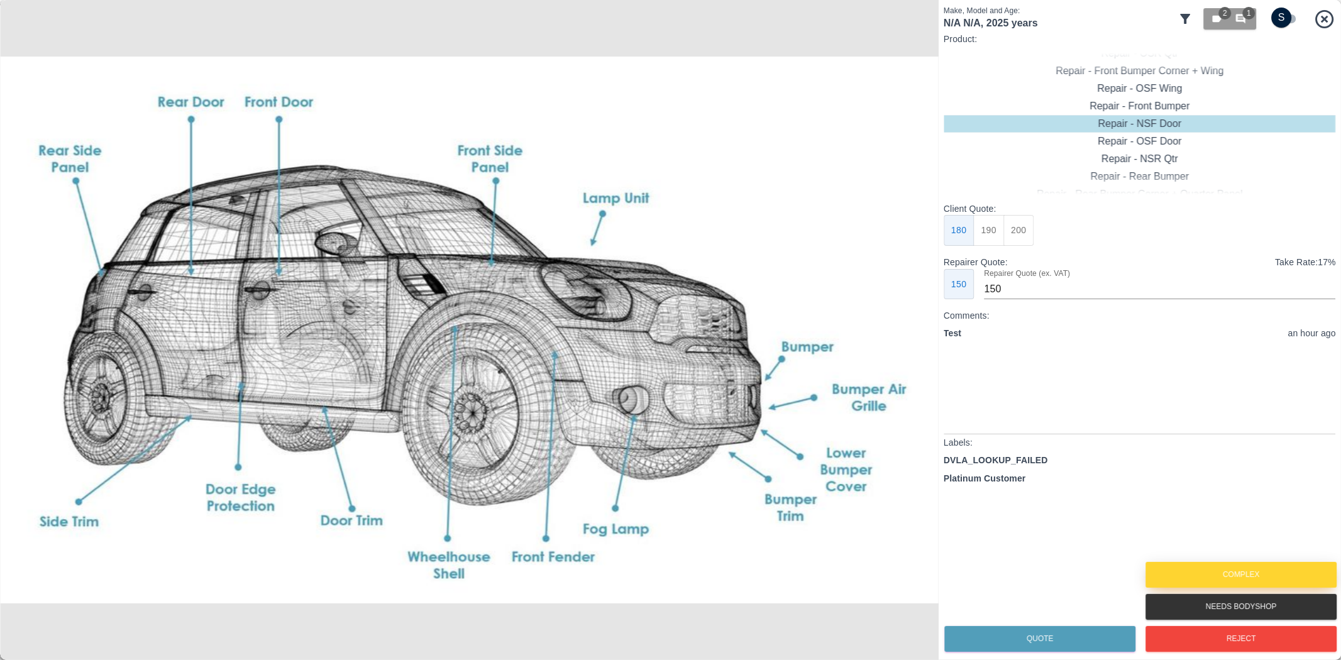
click at [1256, 574] on button "Complex" at bounding box center [1240, 575] width 191 height 26
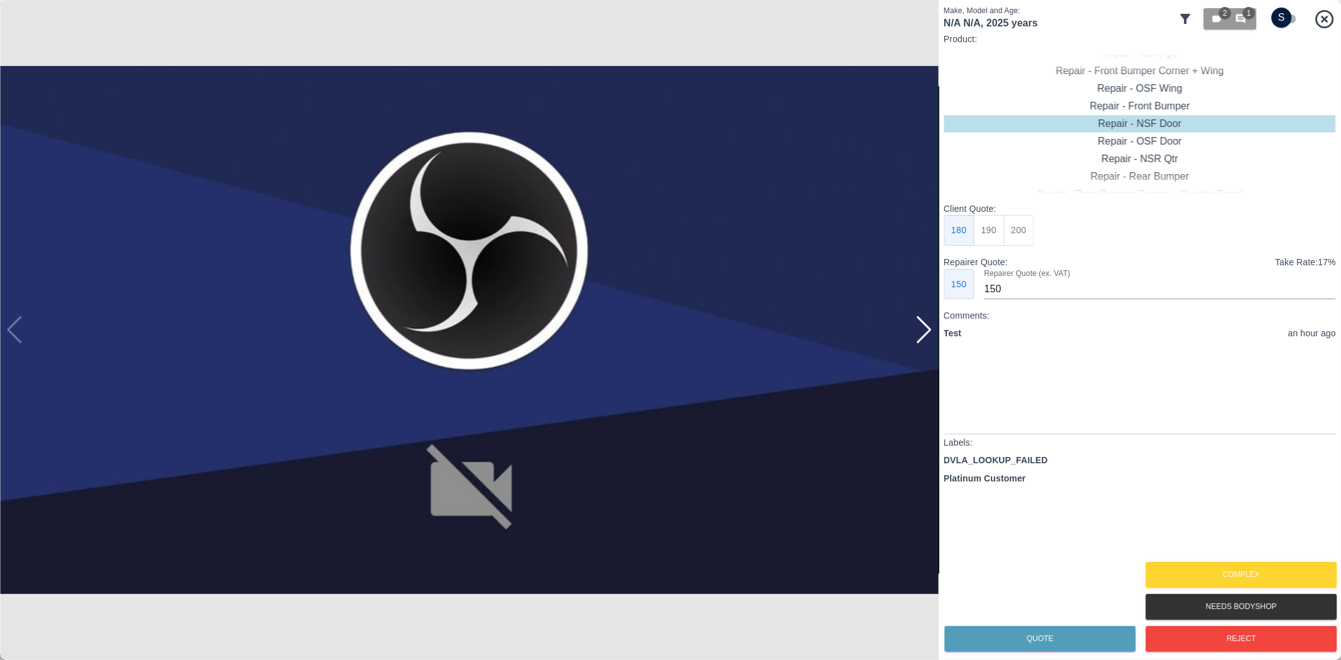
click at [933, 341] on img at bounding box center [469, 330] width 939 height 660
click at [927, 341] on div at bounding box center [923, 330] width 17 height 28
click at [921, 341] on img at bounding box center [469, 330] width 939 height 660
click at [926, 340] on img at bounding box center [469, 330] width 939 height 660
click at [927, 333] on img at bounding box center [469, 330] width 939 height 660
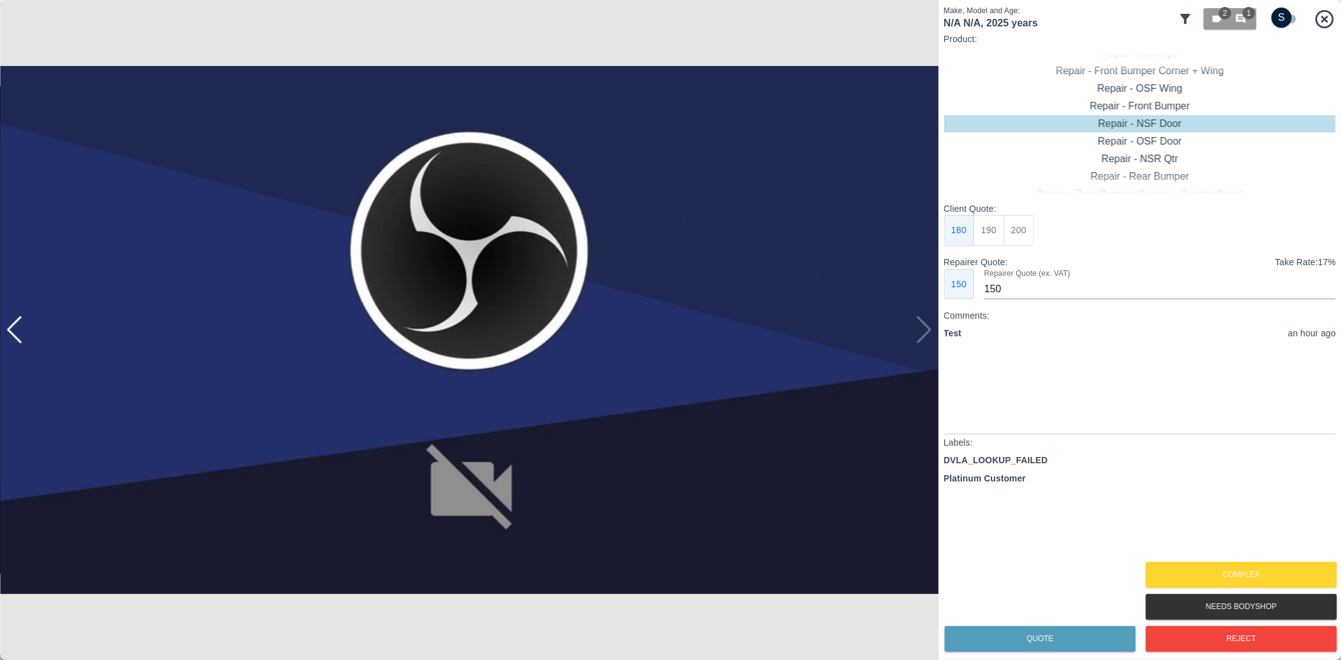
click at [927, 333] on img at bounding box center [469, 330] width 939 height 660
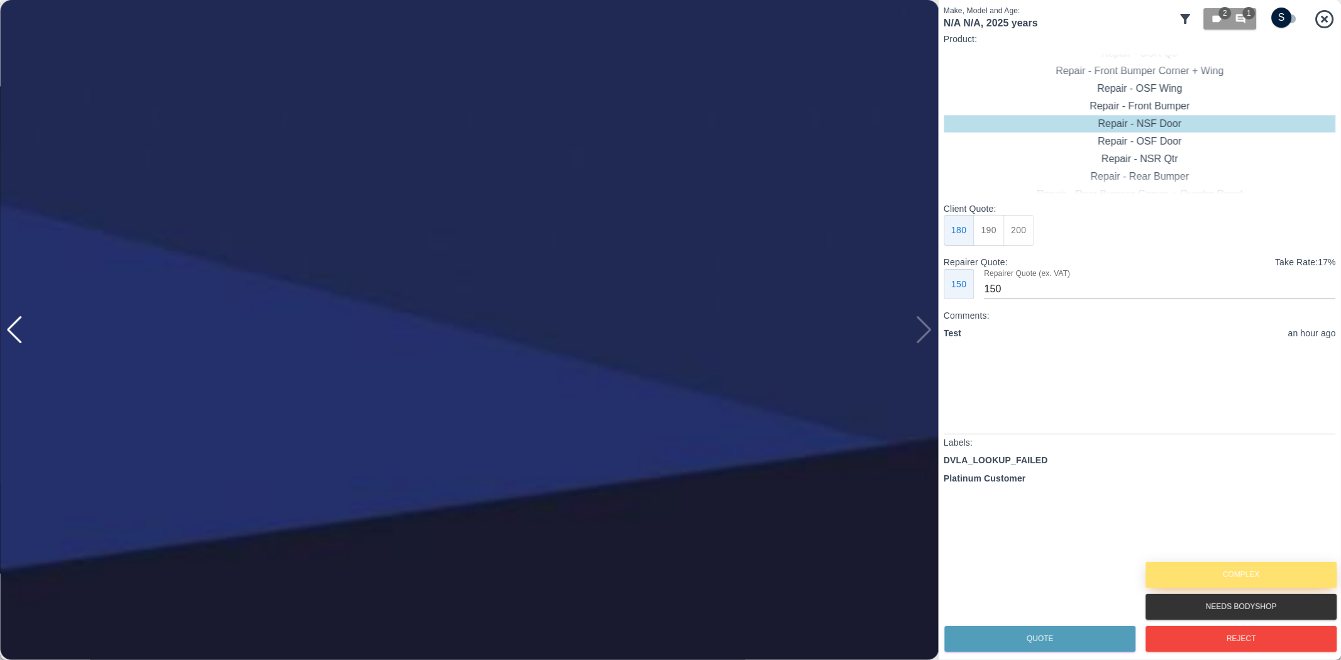
click at [1248, 579] on button "Complex" at bounding box center [1240, 575] width 191 height 26
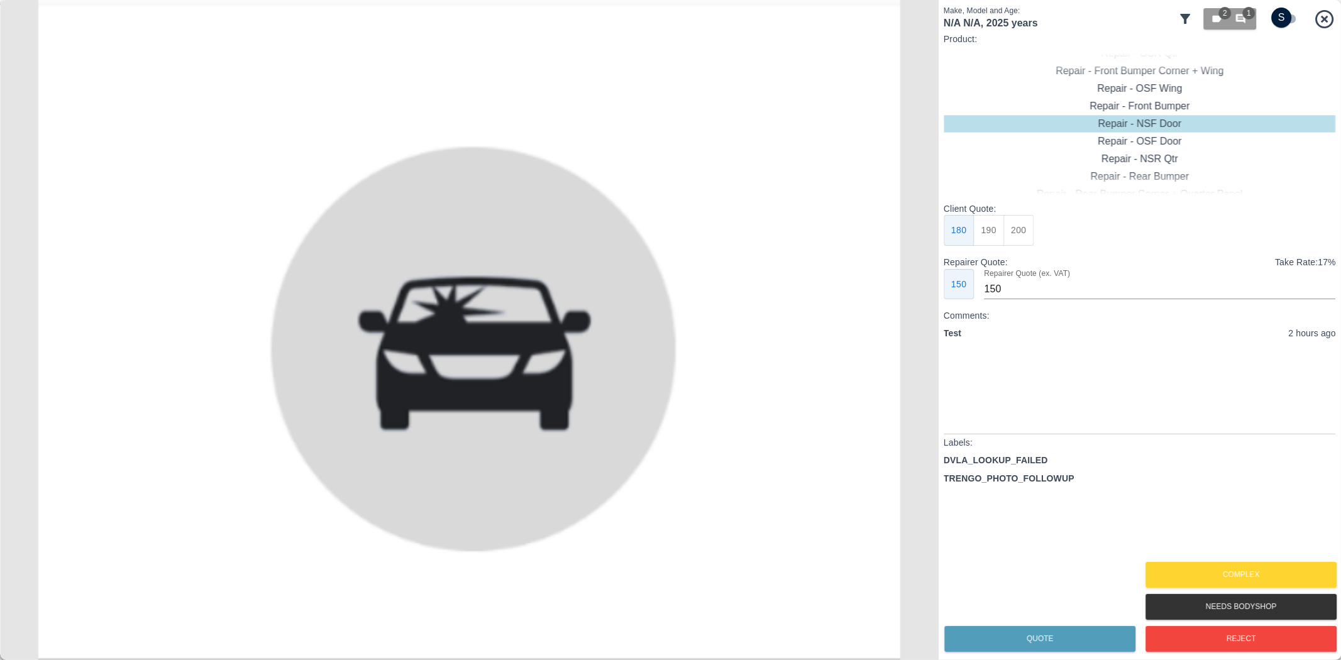
click at [1265, 19] on div "2 1" at bounding box center [1257, 19] width 158 height 28
click at [1271, 19] on input "checkbox" at bounding box center [1282, 18] width 60 height 20
checkbox input "true"
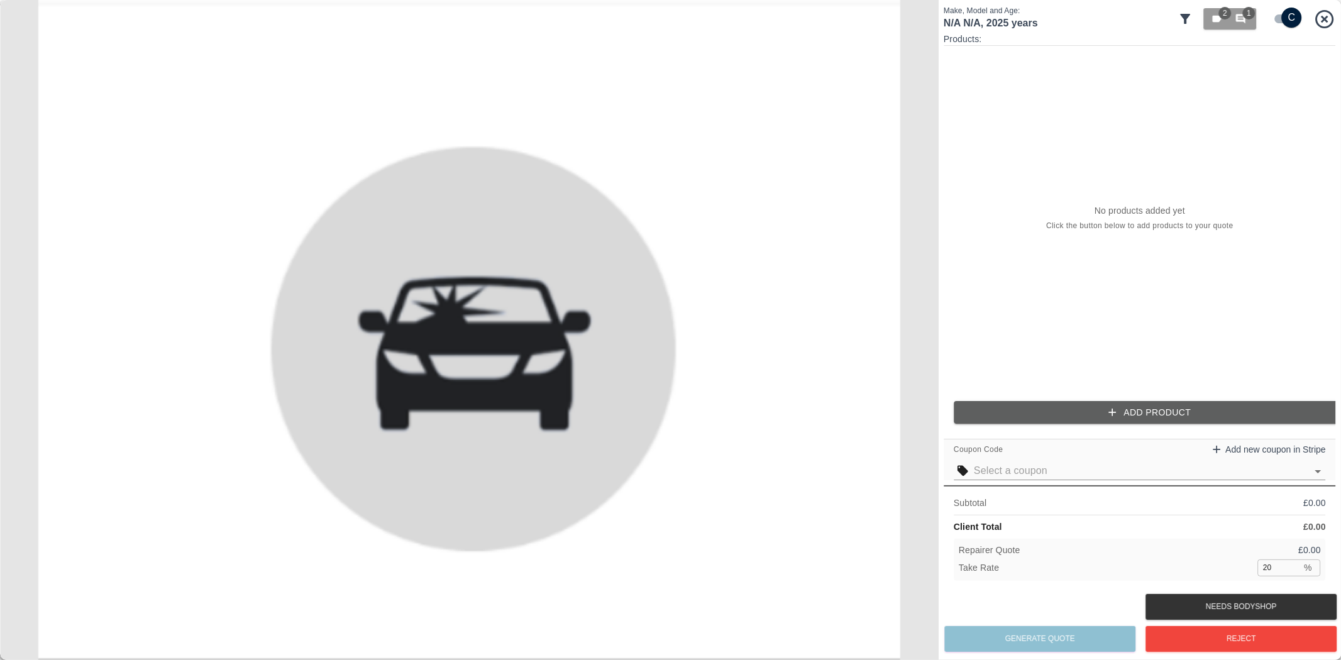
click at [1059, 404] on button "Add Product" at bounding box center [1150, 412] width 392 height 23
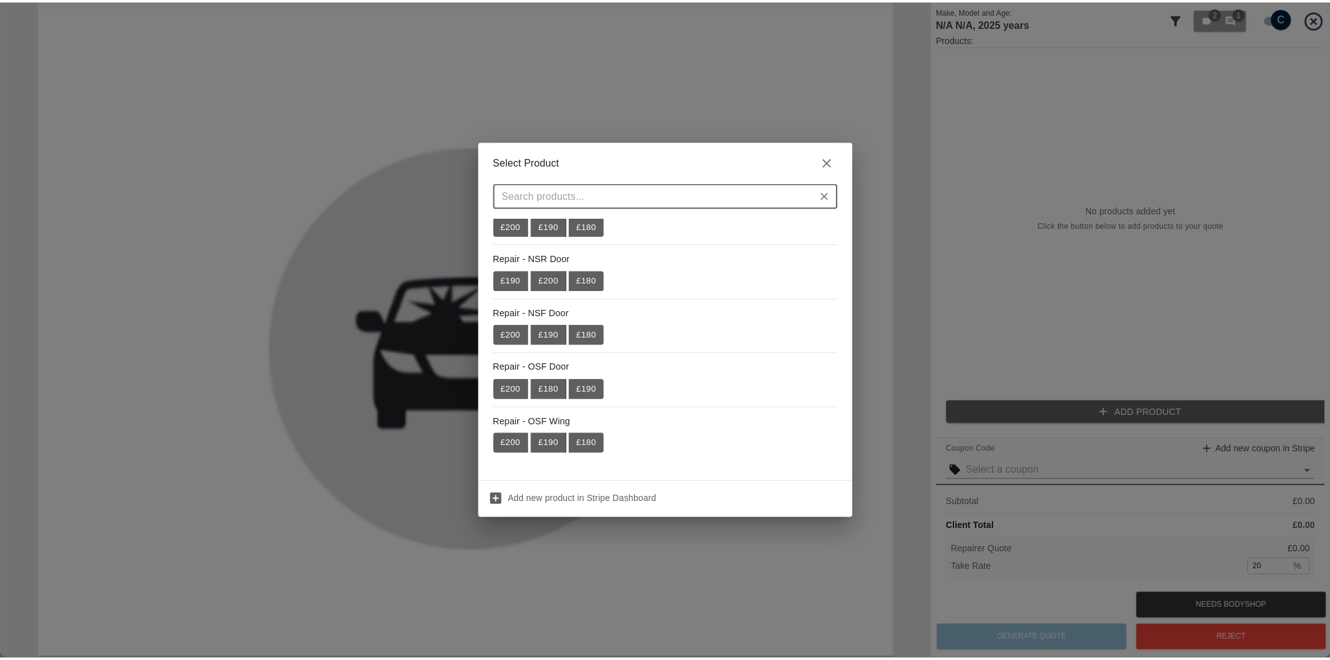
scroll to position [234, 0]
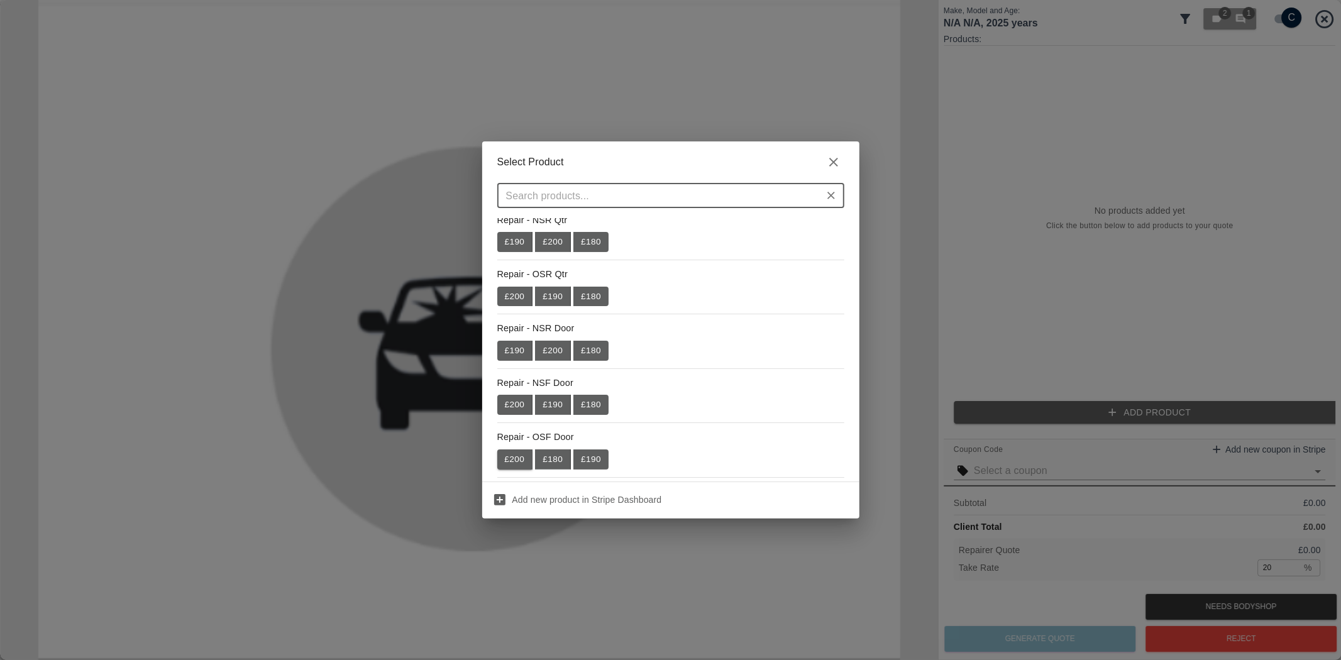
click at [507, 453] on button "£ 200" at bounding box center [515, 459] width 36 height 20
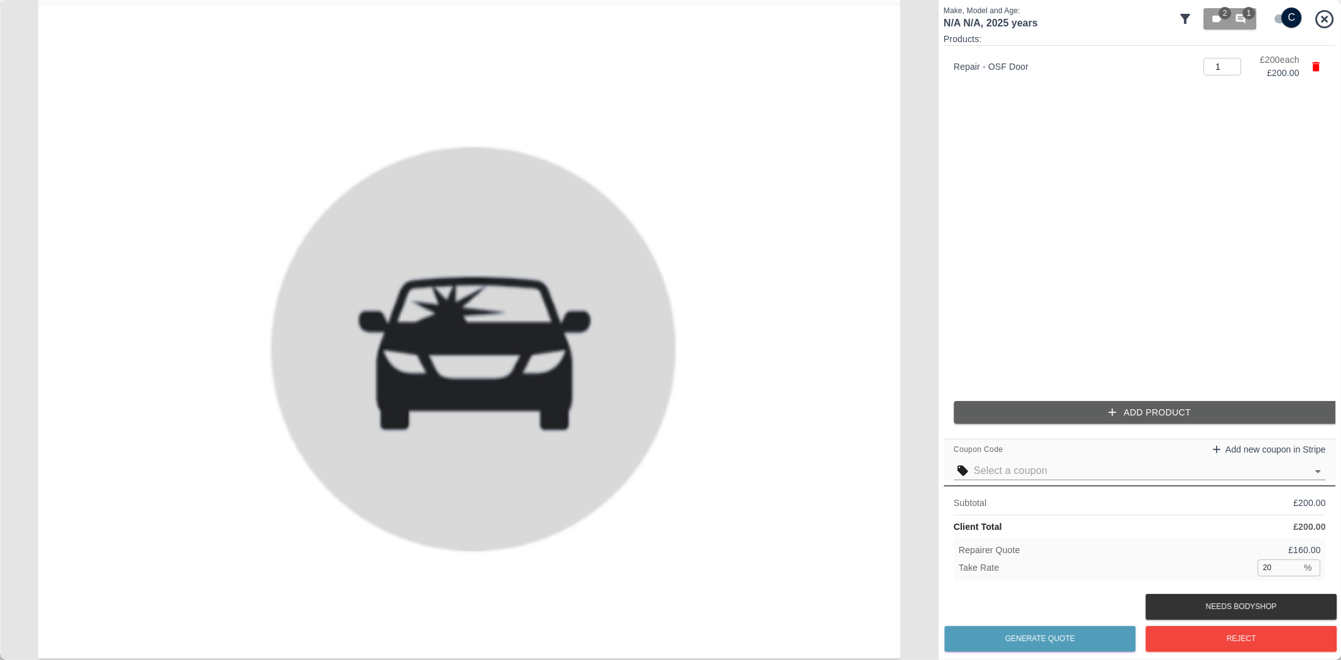
click at [1255, 413] on button "Add Product" at bounding box center [1150, 412] width 392 height 23
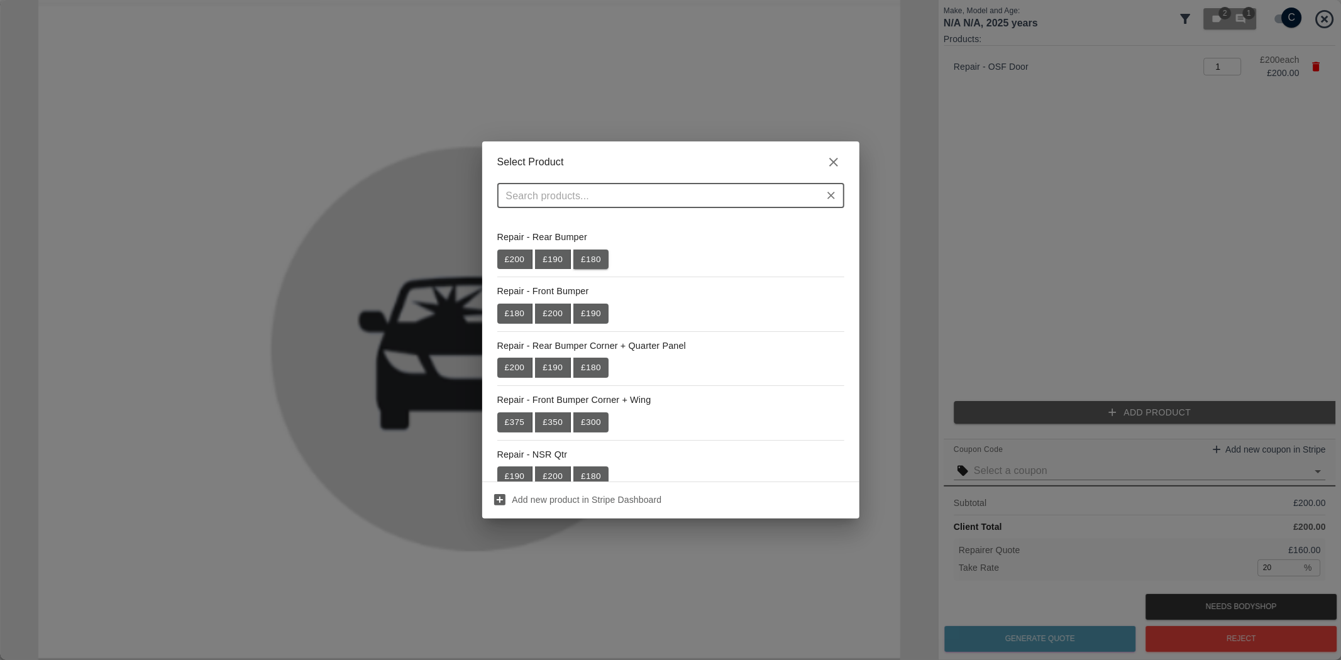
click at [588, 259] on button "£ 180" at bounding box center [590, 260] width 35 height 20
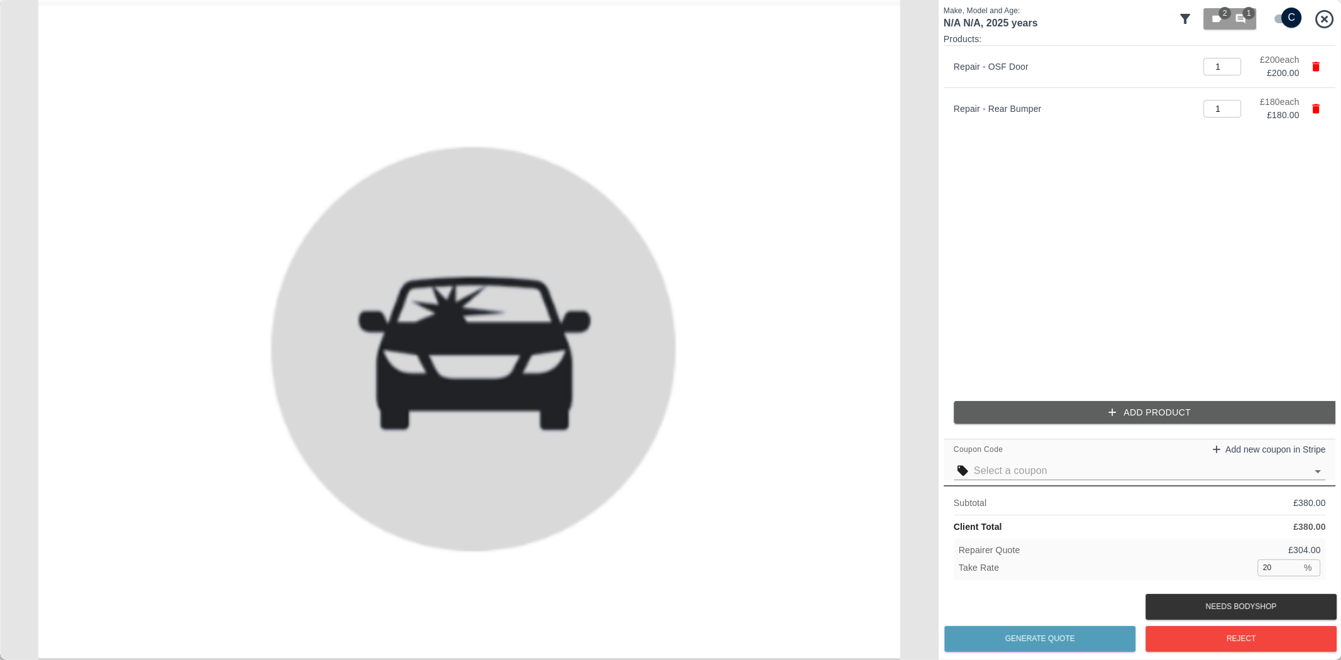
click at [1044, 414] on button "Add Product" at bounding box center [1150, 412] width 392 height 23
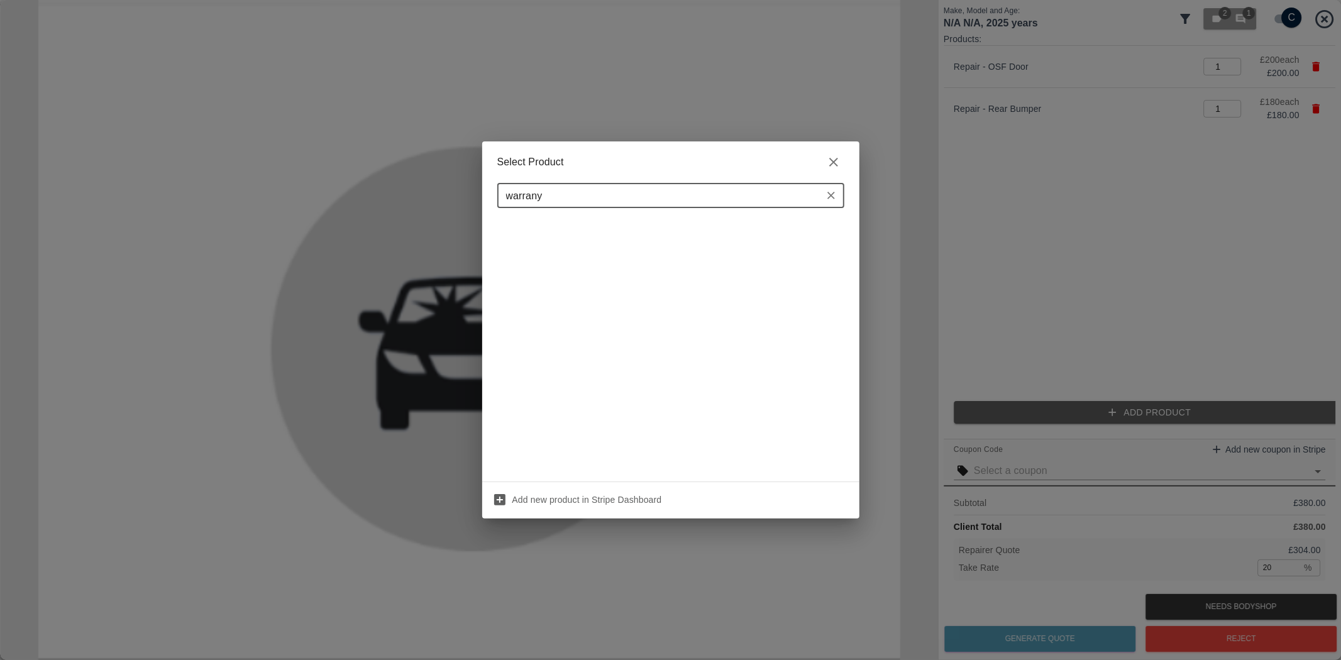
type input "warrany"
click at [832, 163] on icon "button" at bounding box center [833, 162] width 9 height 9
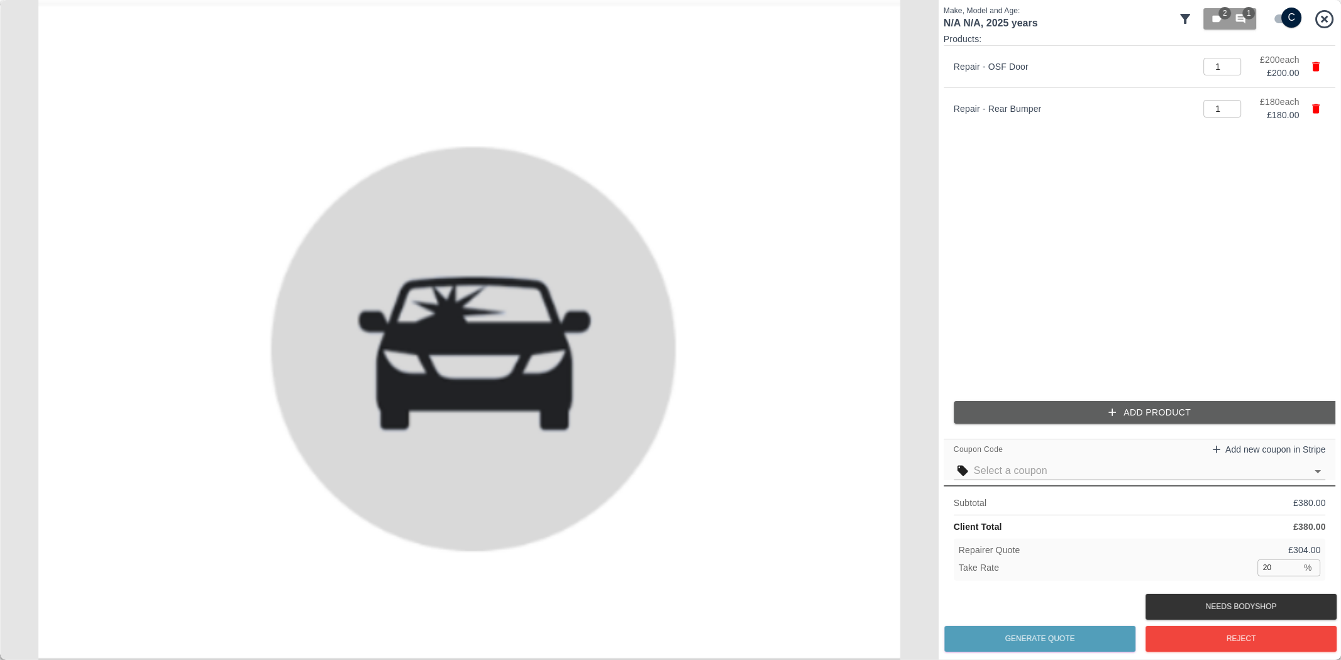
click at [1328, 8] on icon at bounding box center [1325, 19] width 22 height 22
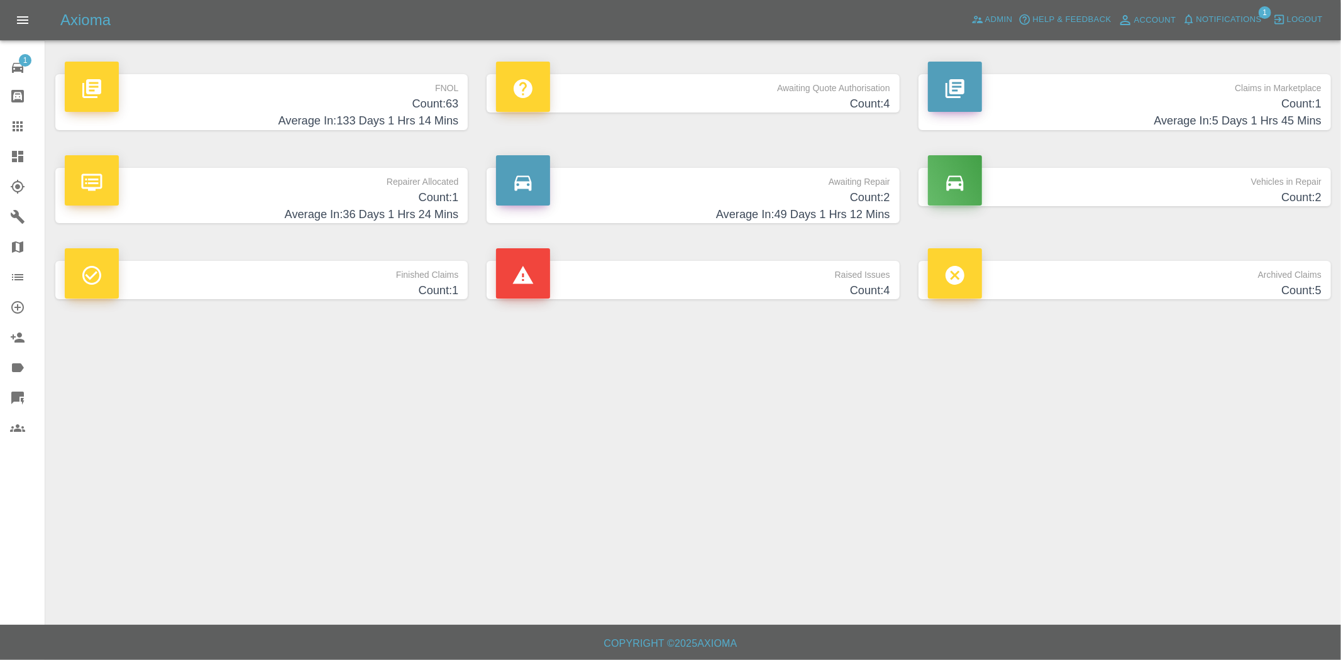
click at [337, 98] on h4 "Count: 63" at bounding box center [262, 104] width 394 height 17
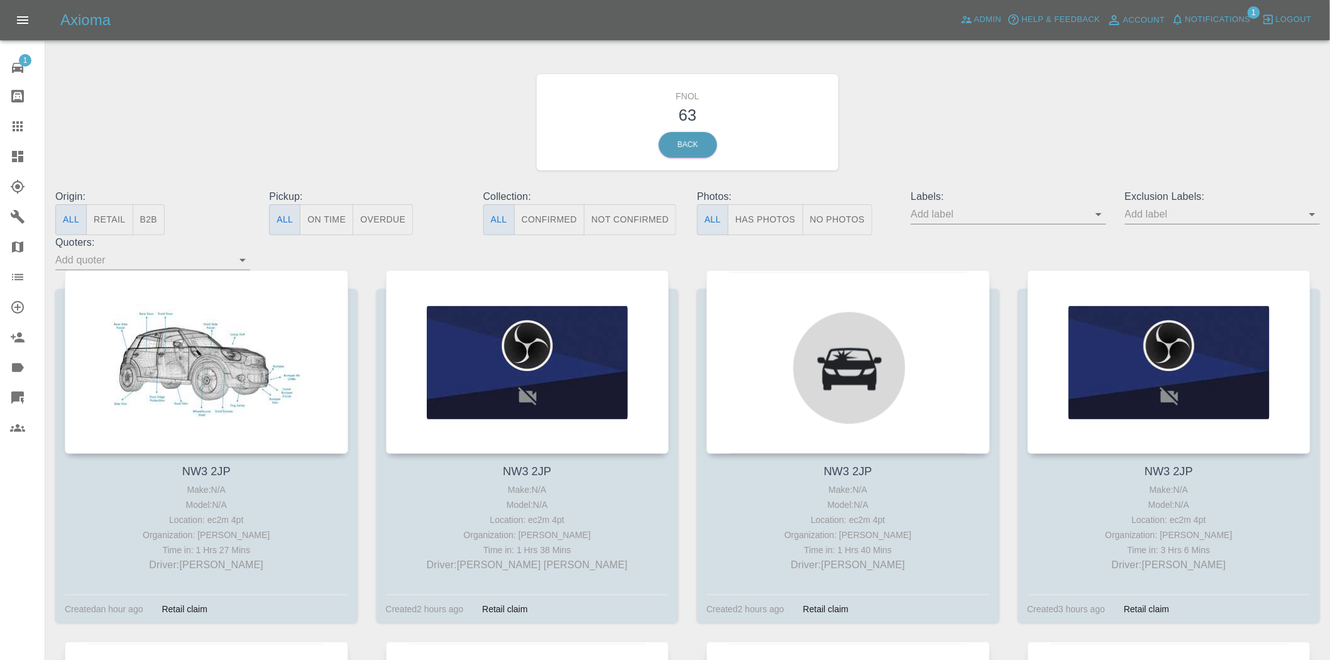
click at [0, 161] on link "Dashboard" at bounding box center [22, 156] width 45 height 30
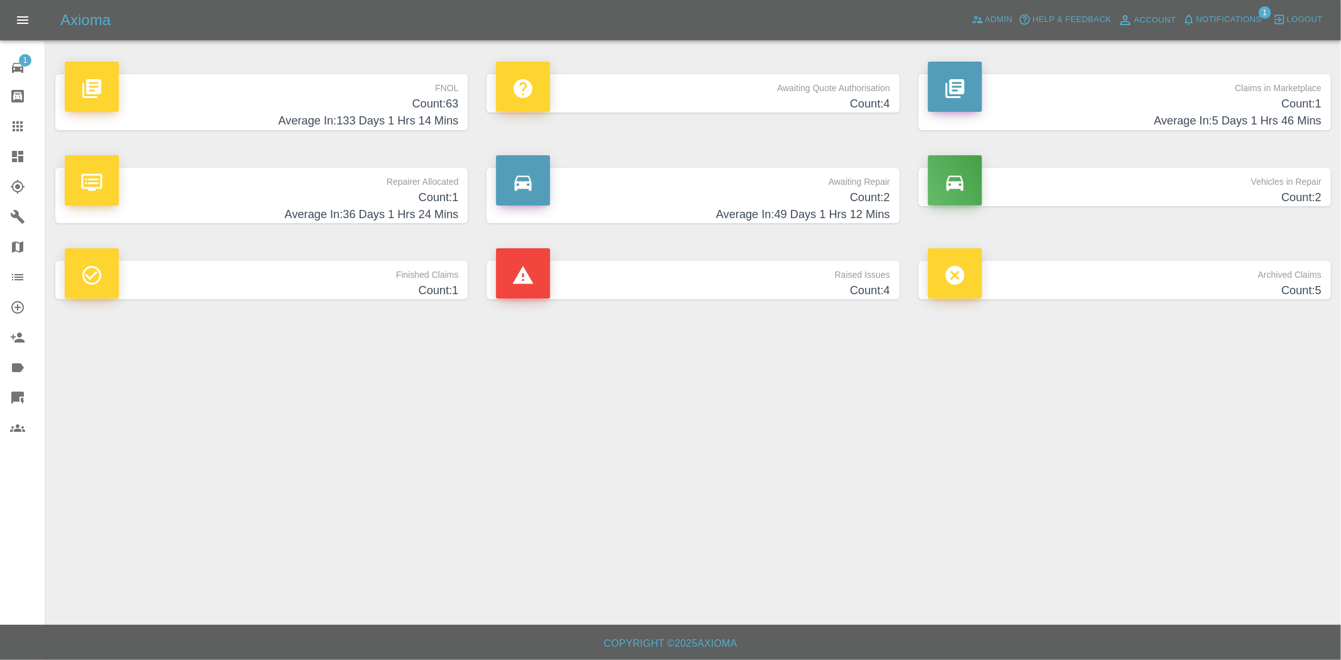
click at [736, 181] on p "Awaiting Repair" at bounding box center [693, 178] width 394 height 21
